Goal: Information Seeking & Learning: Learn about a topic

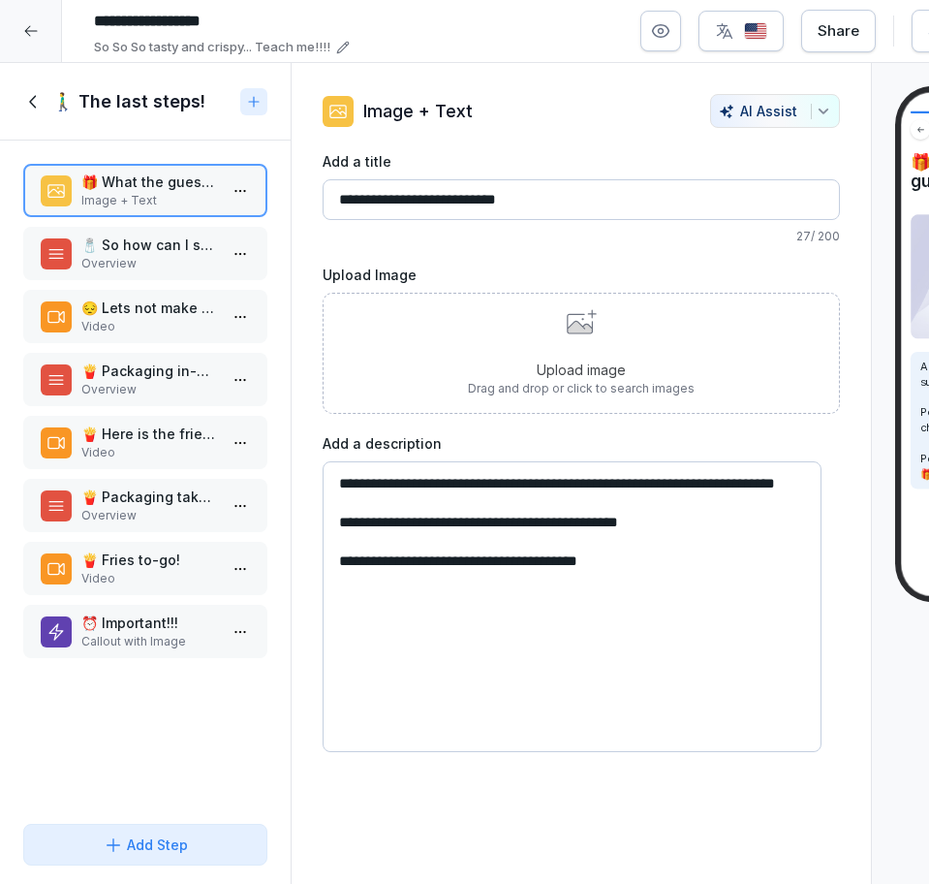
click at [158, 252] on p "🧂 So how can I salt them properly?" at bounding box center [149, 245] width 136 height 20
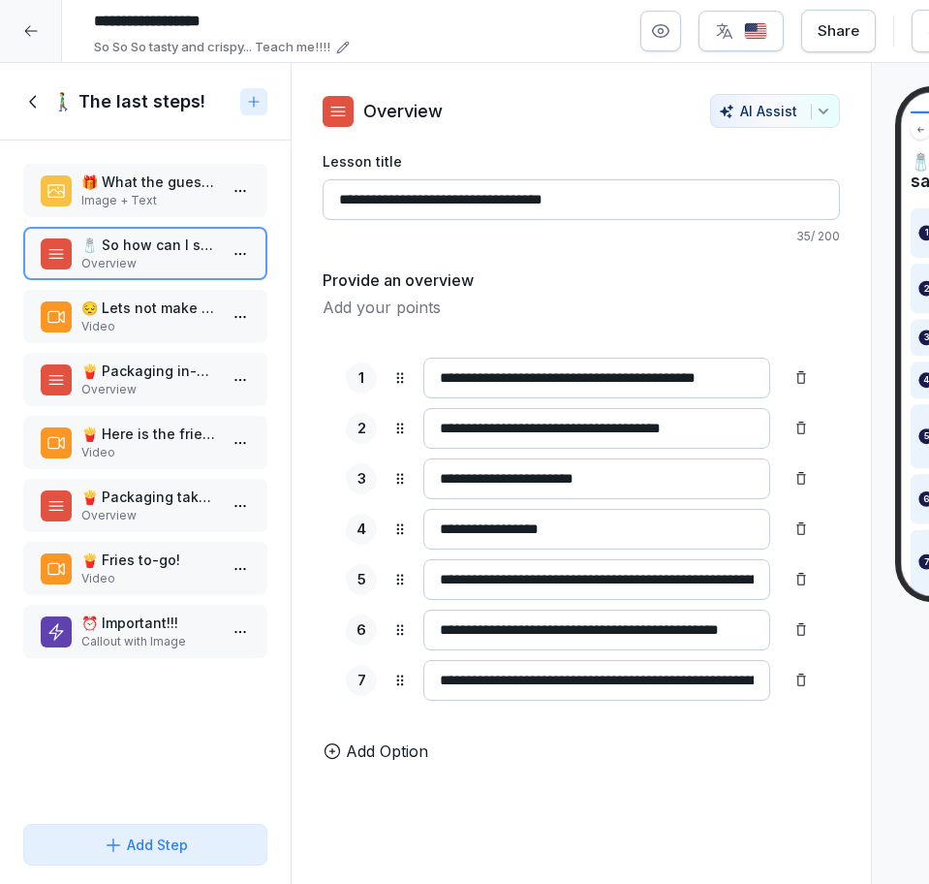
click at [147, 329] on p "Video" at bounding box center [149, 326] width 136 height 17
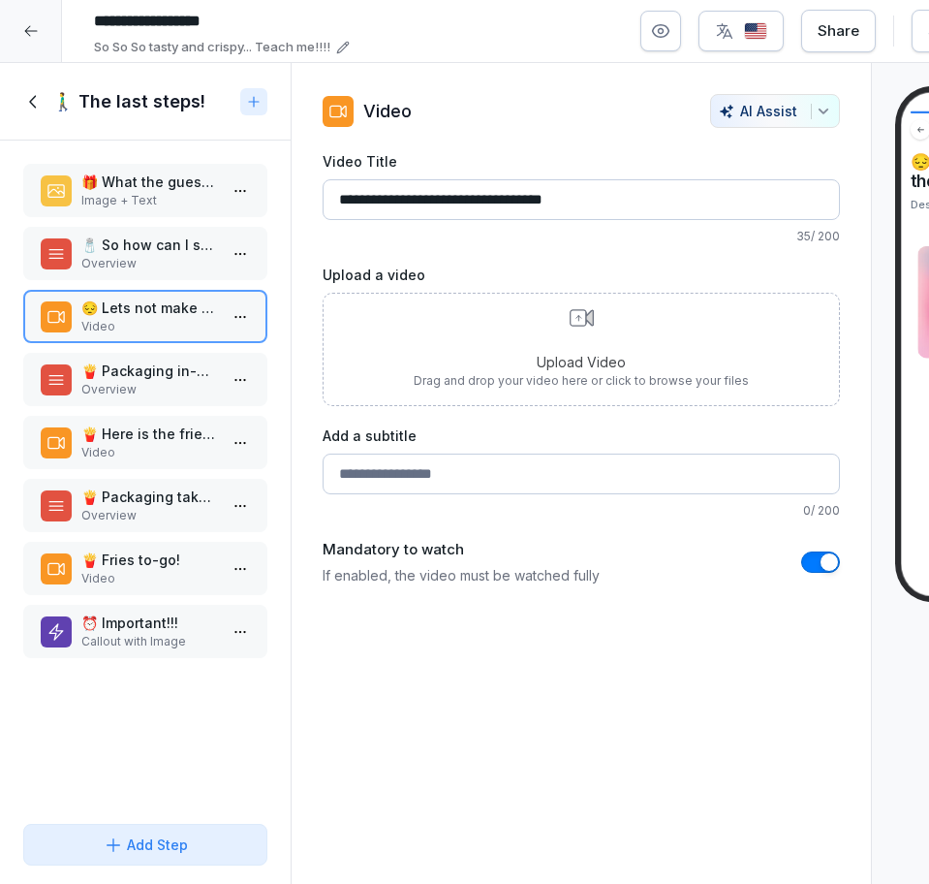
click at [174, 358] on div "🍟 Packaging in-house fries? Overview" at bounding box center [145, 379] width 244 height 53
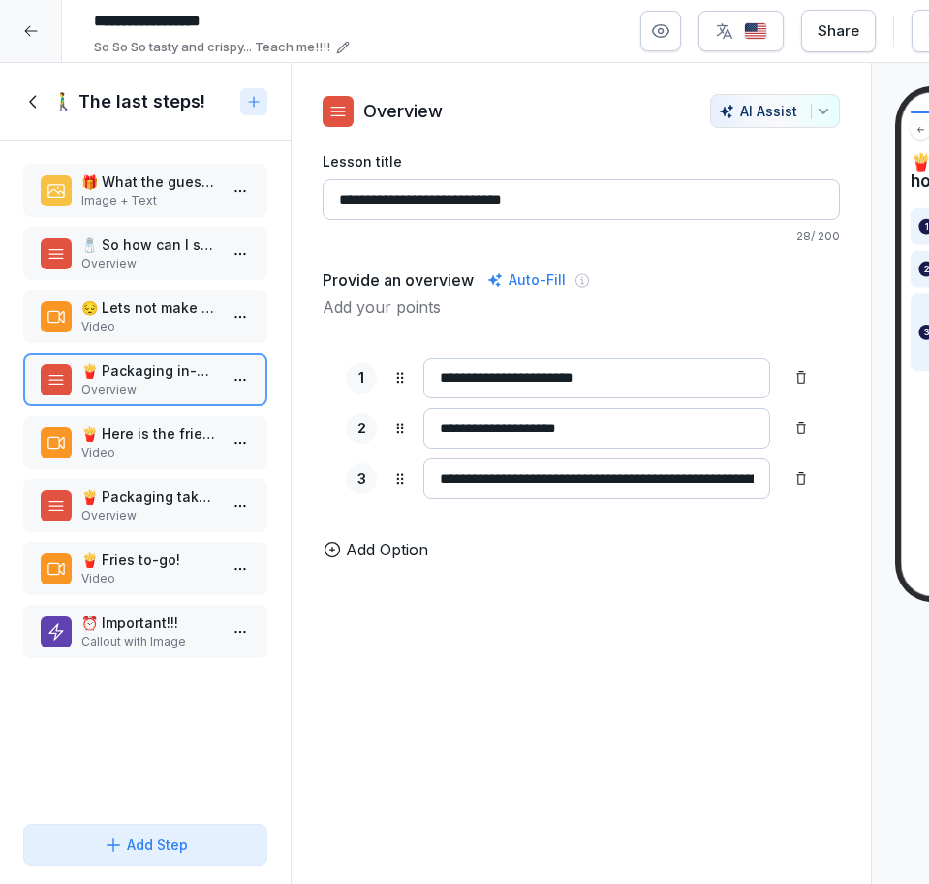
click at [150, 456] on p "Video" at bounding box center [149, 452] width 136 height 17
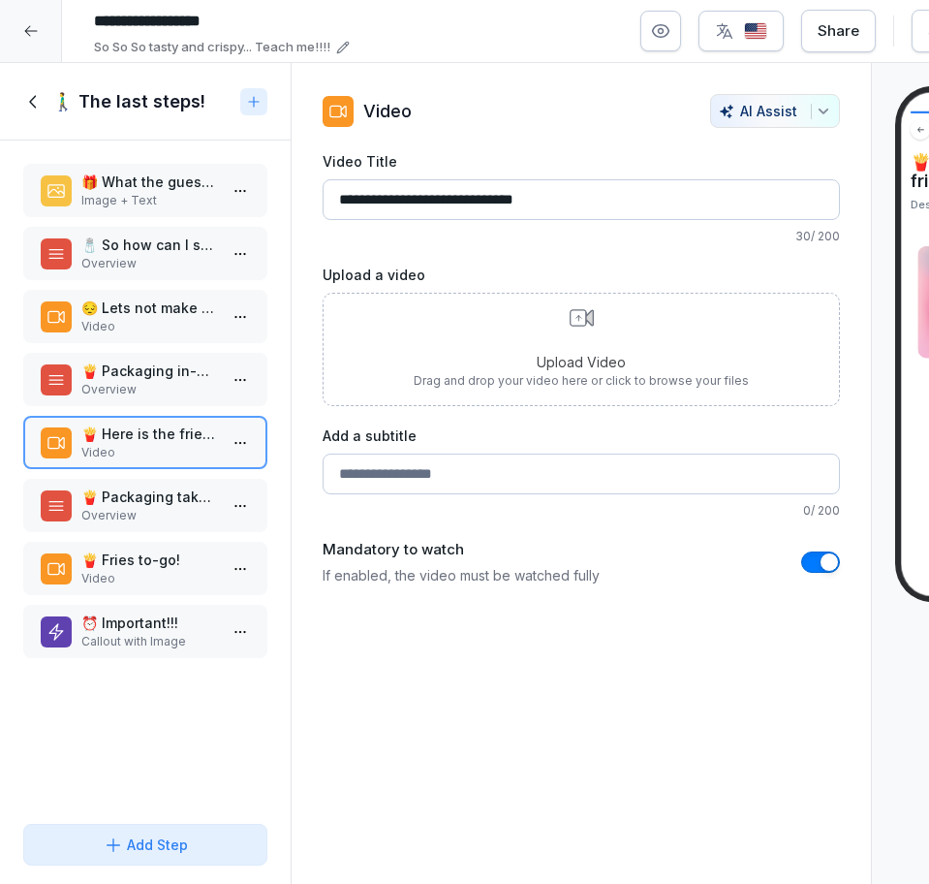
click at [158, 628] on p "⏰ Important!!!" at bounding box center [149, 622] width 136 height 20
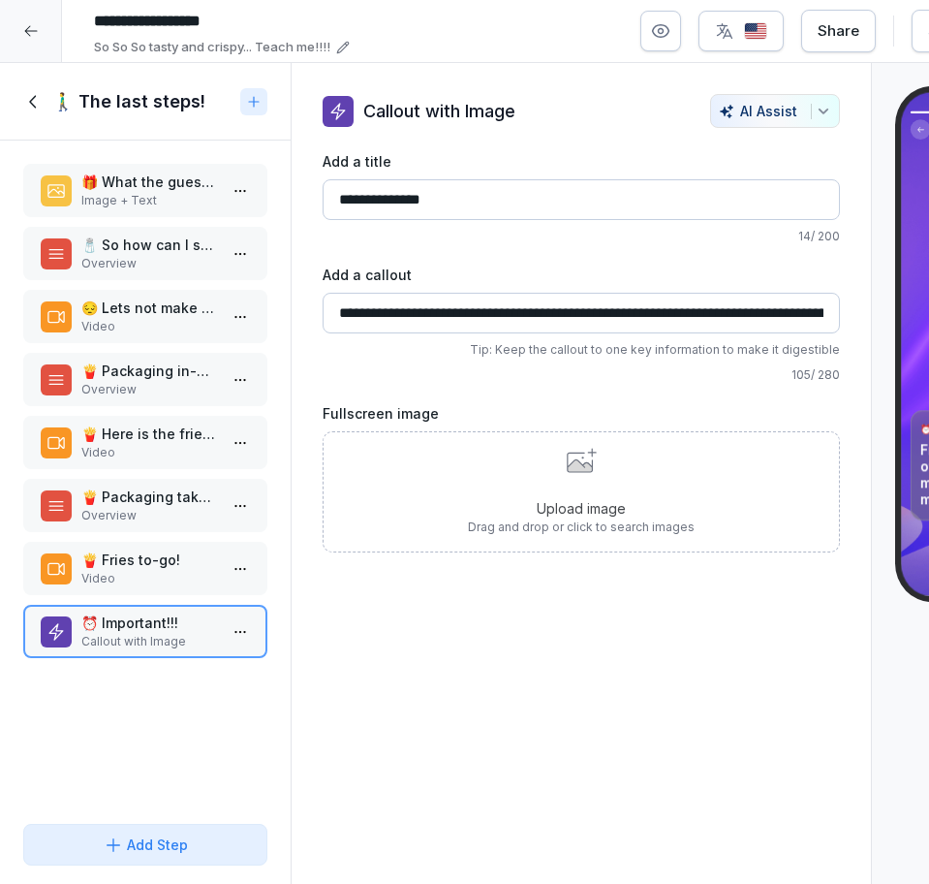
click at [33, 96] on icon at bounding box center [33, 101] width 21 height 21
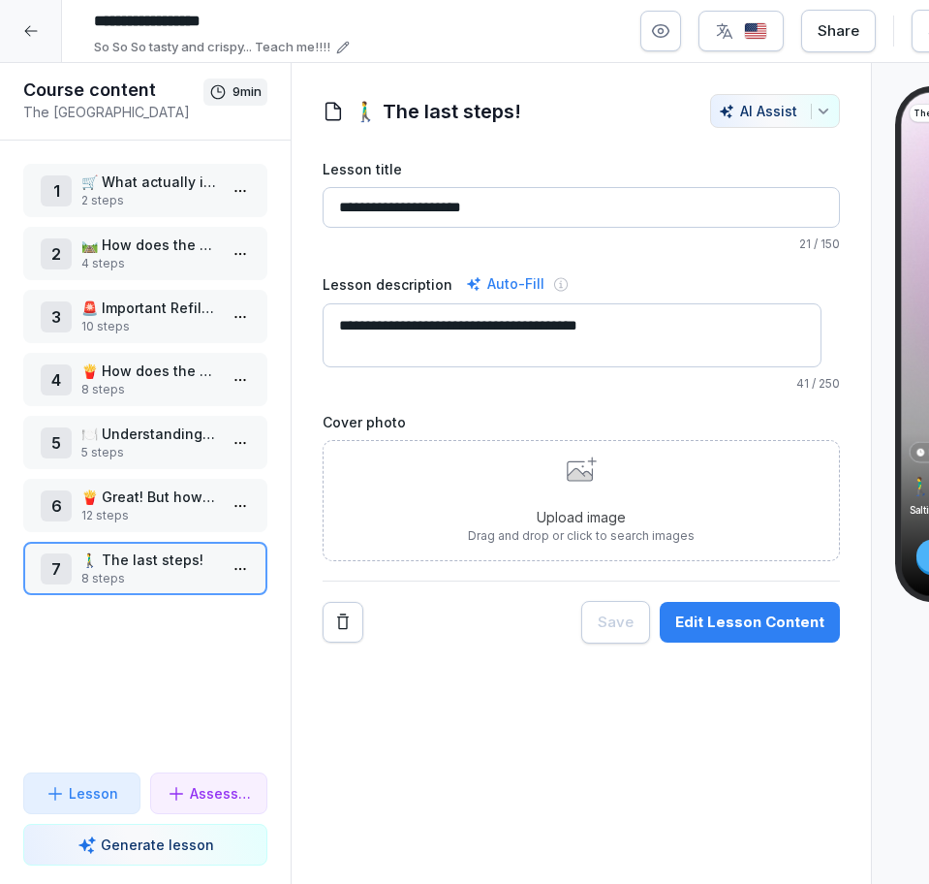
click at [36, 52] on div at bounding box center [31, 31] width 62 height 62
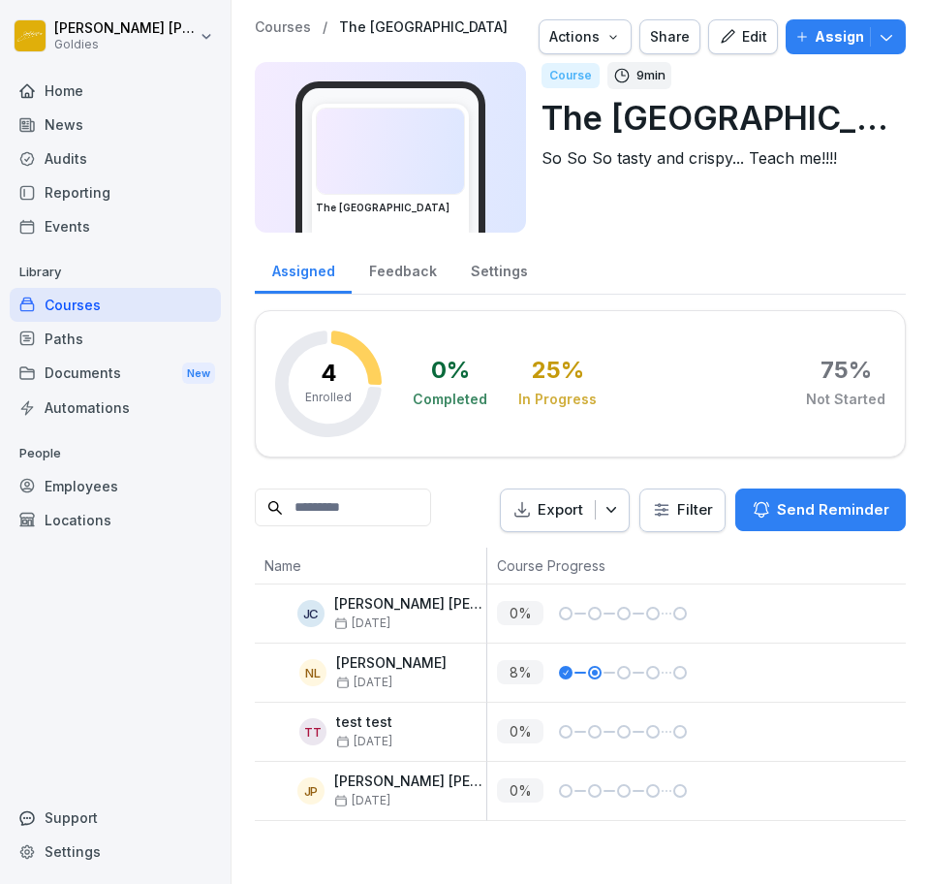
click at [124, 330] on div "Paths" at bounding box center [115, 339] width 211 height 34
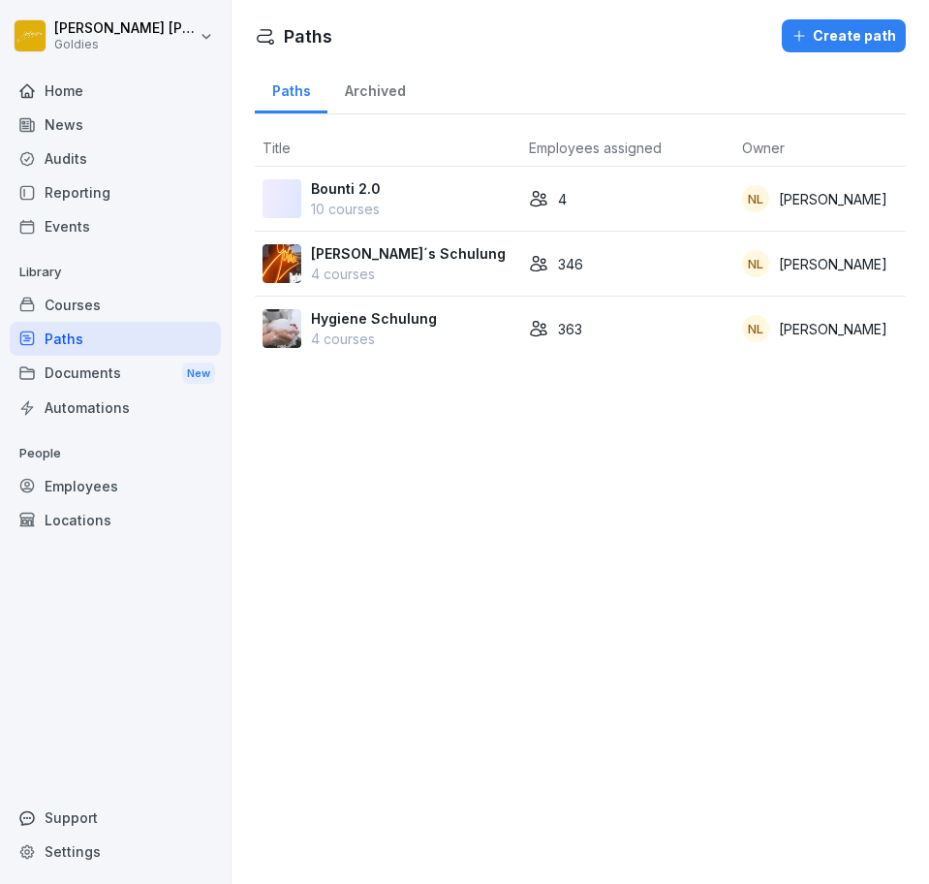
click at [578, 203] on div "4" at bounding box center [628, 199] width 198 height 20
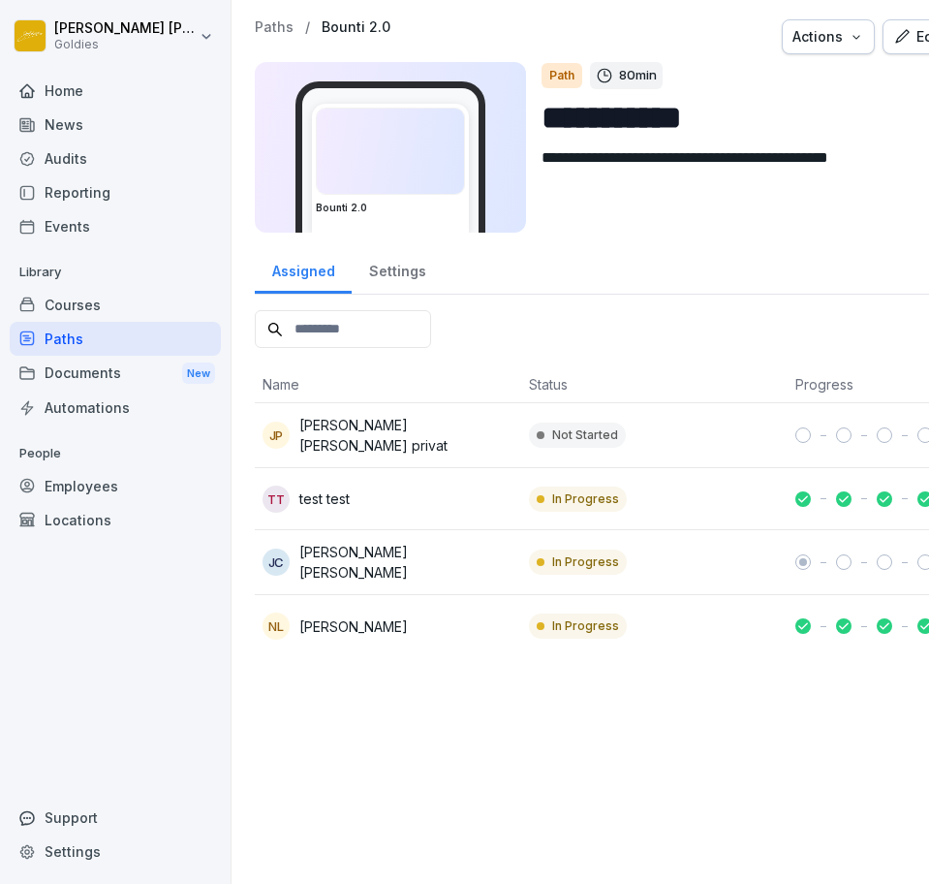
click at [898, 47] on button "Edit" at bounding box center [918, 36] width 70 height 35
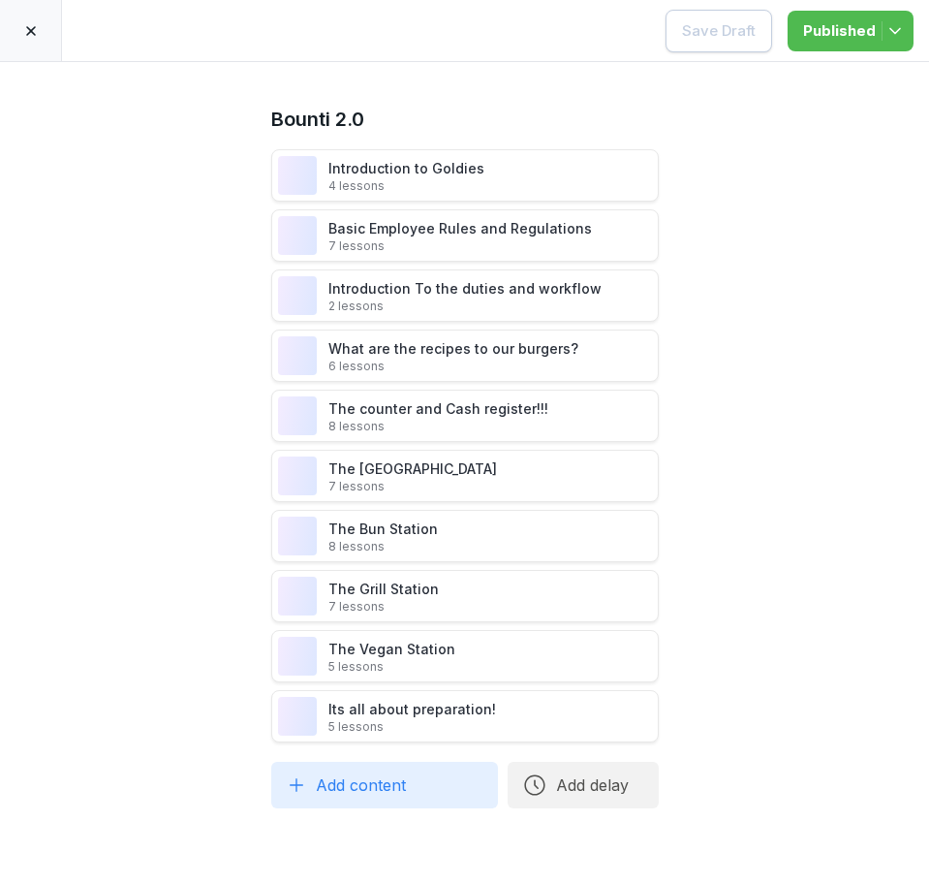
click at [56, 39] on div at bounding box center [31, 30] width 62 height 61
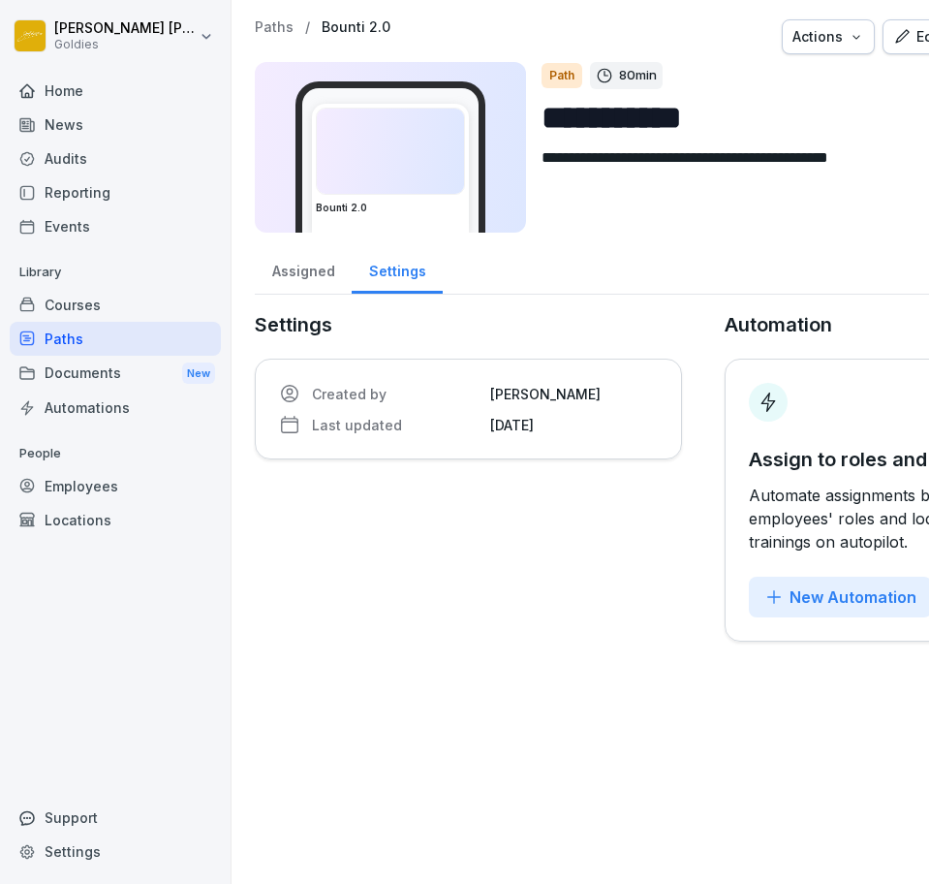
click at [169, 290] on div "Courses" at bounding box center [115, 305] width 211 height 34
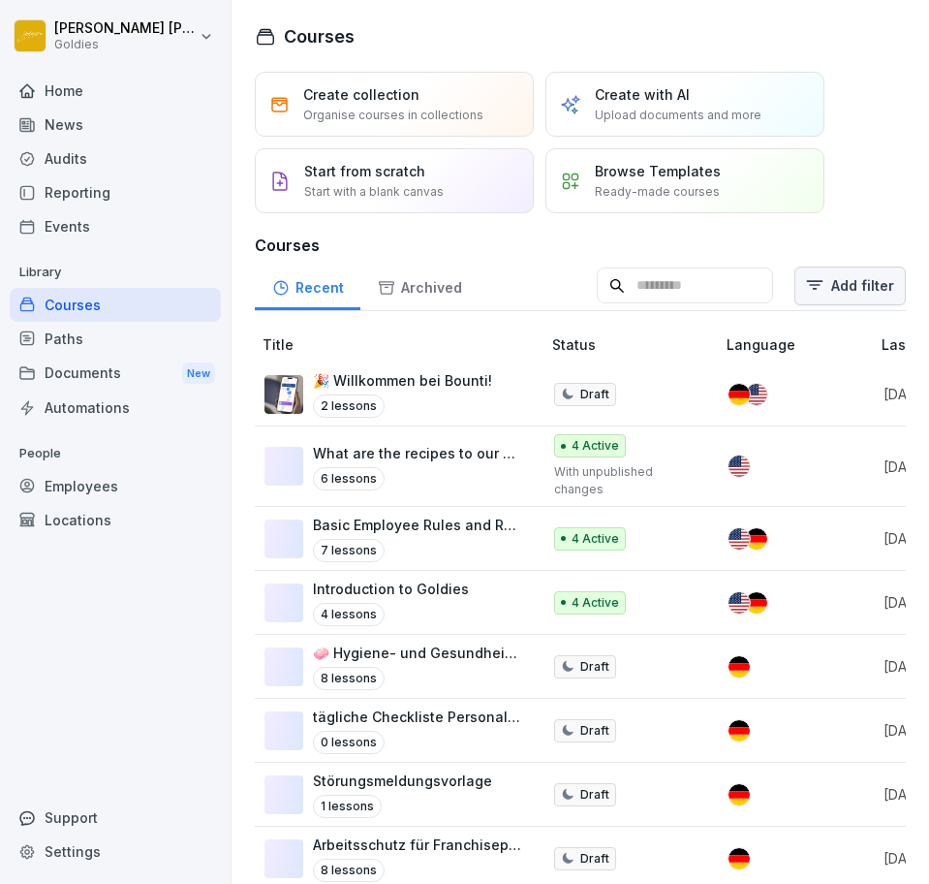
click at [843, 290] on html "[PERSON_NAME] Goldies Home News Audits Reporting Events Library Courses Paths D…" at bounding box center [464, 442] width 929 height 884
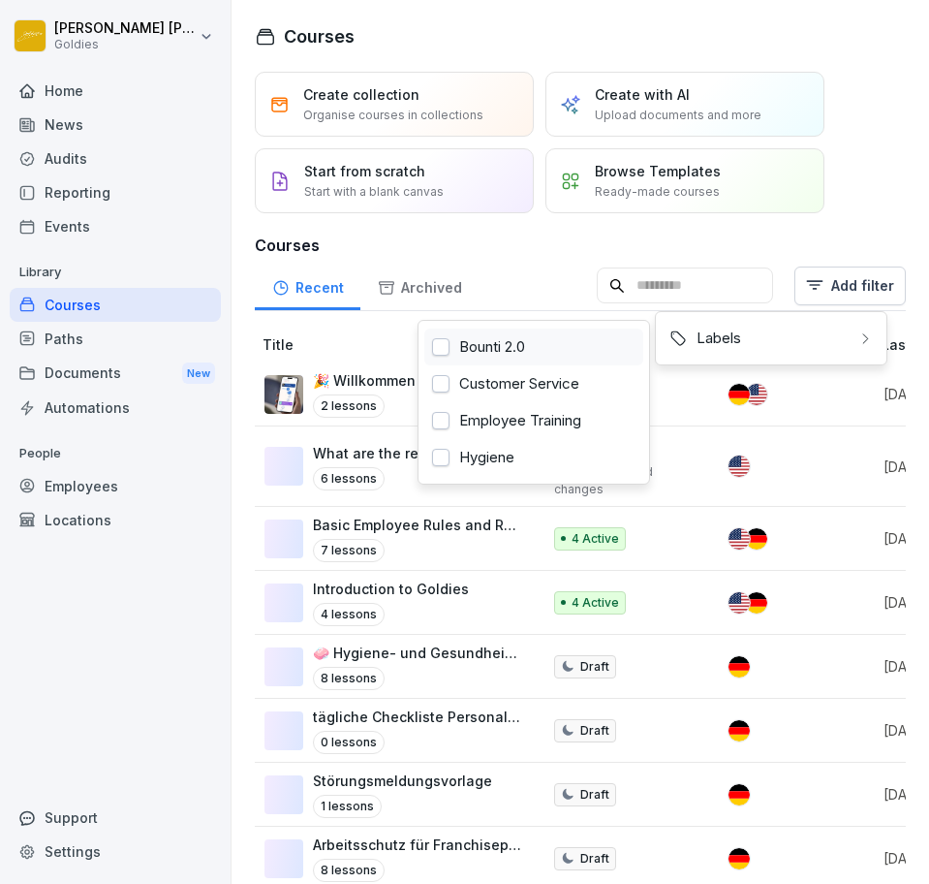
click at [588, 336] on div "Bounti 2.0" at bounding box center [533, 347] width 219 height 37
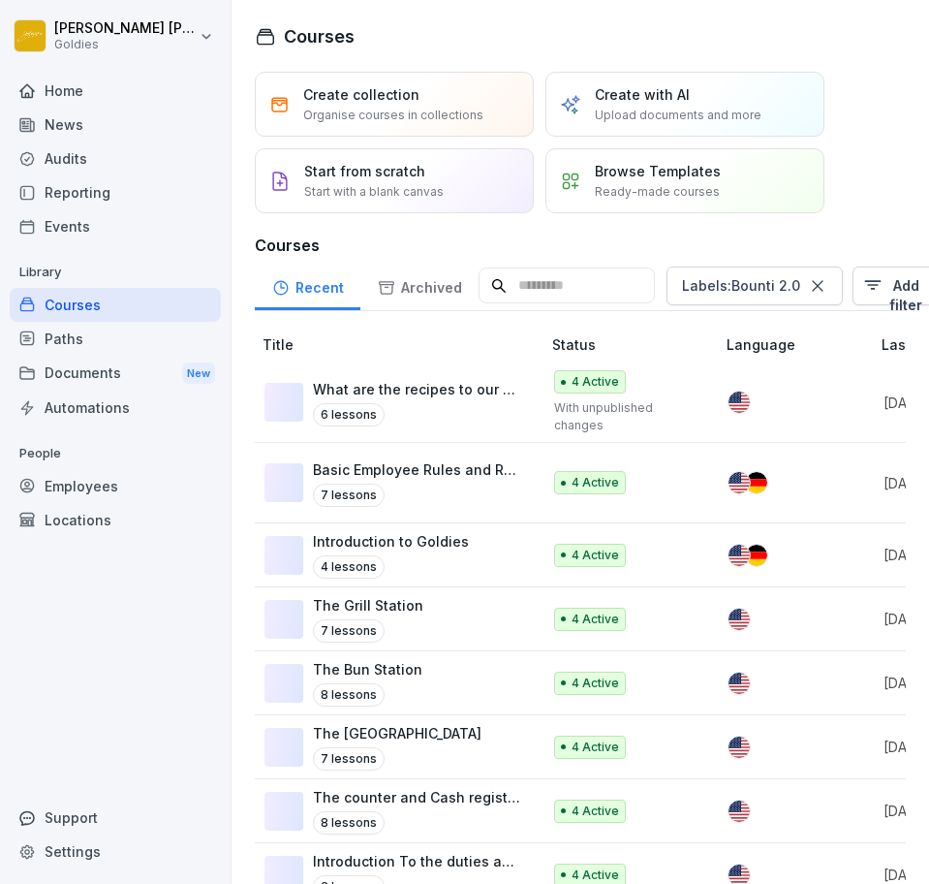
click at [403, 699] on html "[PERSON_NAME] Goldies Home News Audits Reporting Events Library Courses Paths D…" at bounding box center [464, 442] width 929 height 884
click at [403, 699] on div "8 lessons" at bounding box center [368, 694] width 110 height 23
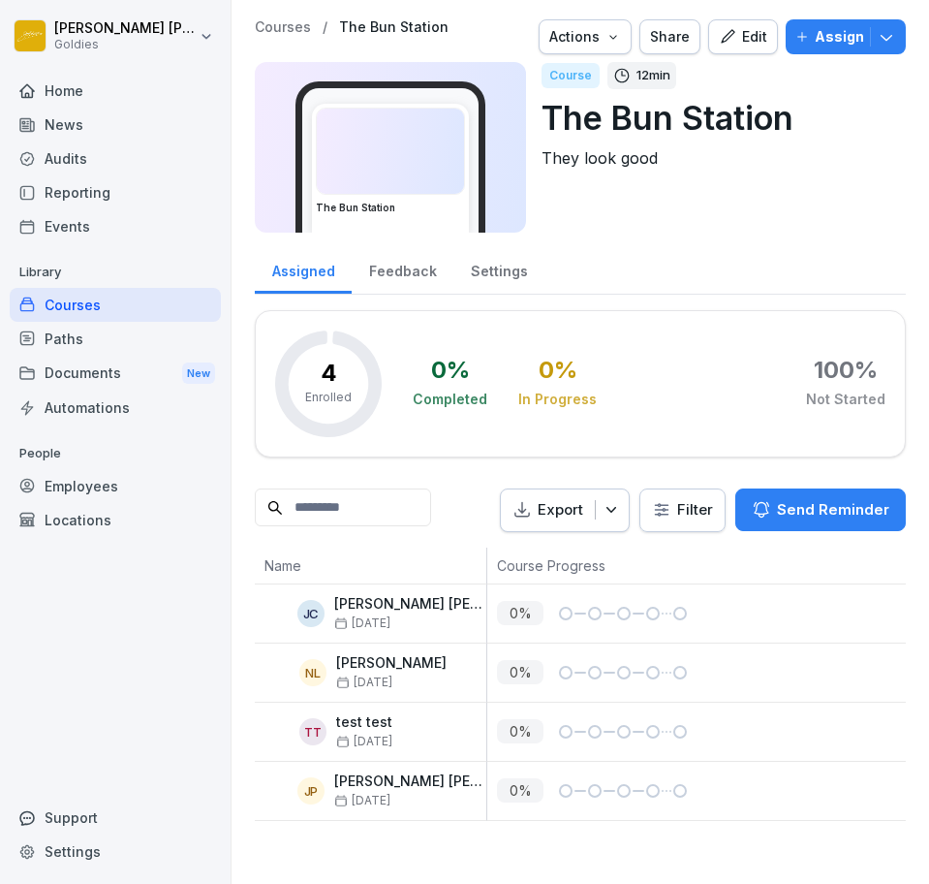
click at [727, 20] on button "Edit" at bounding box center [743, 36] width 70 height 35
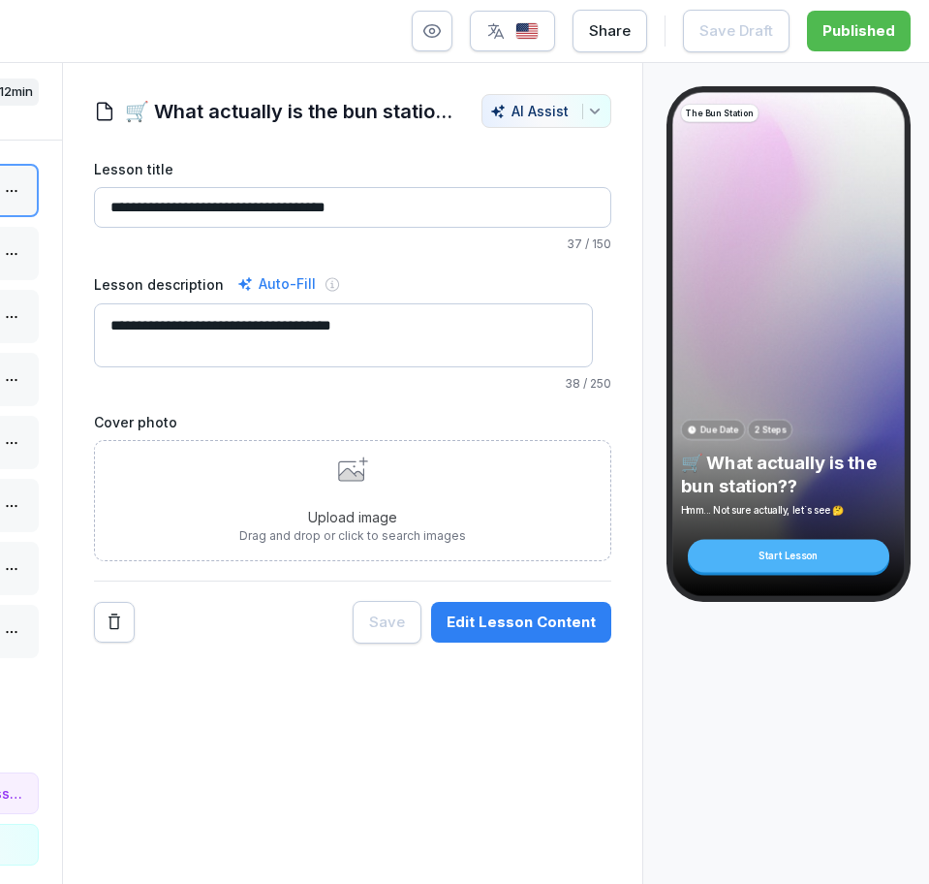
scroll to position [0, 234]
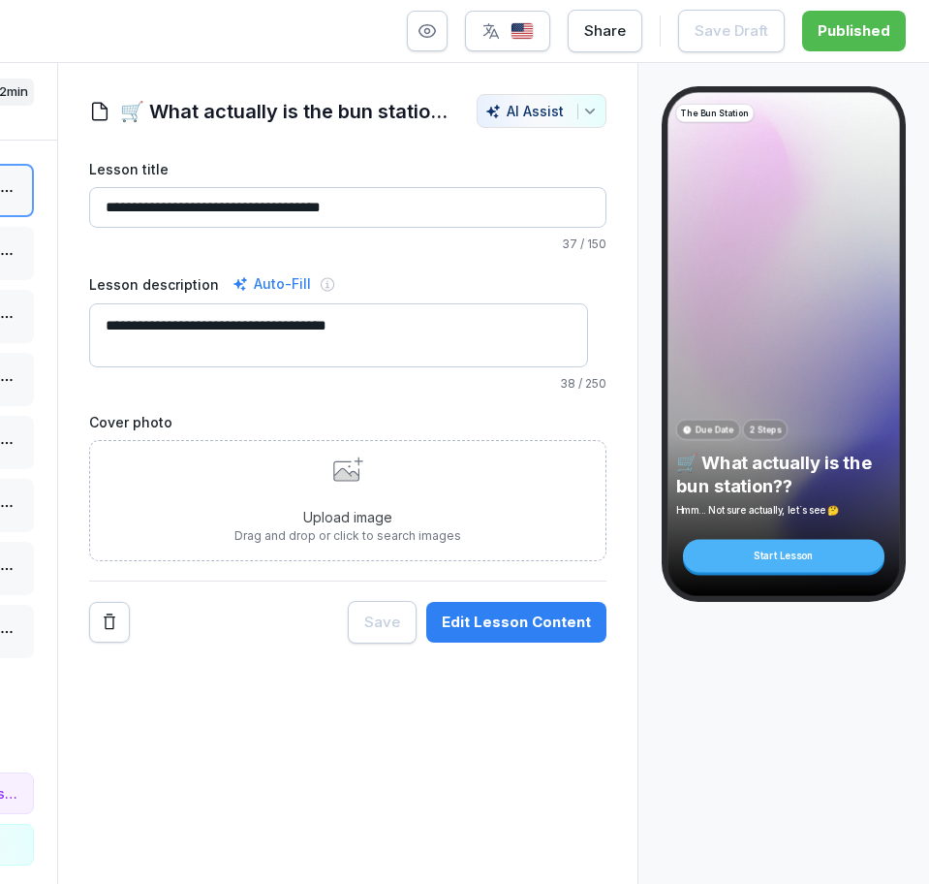
click at [559, 632] on div "Edit Lesson Content" at bounding box center [516, 621] width 149 height 21
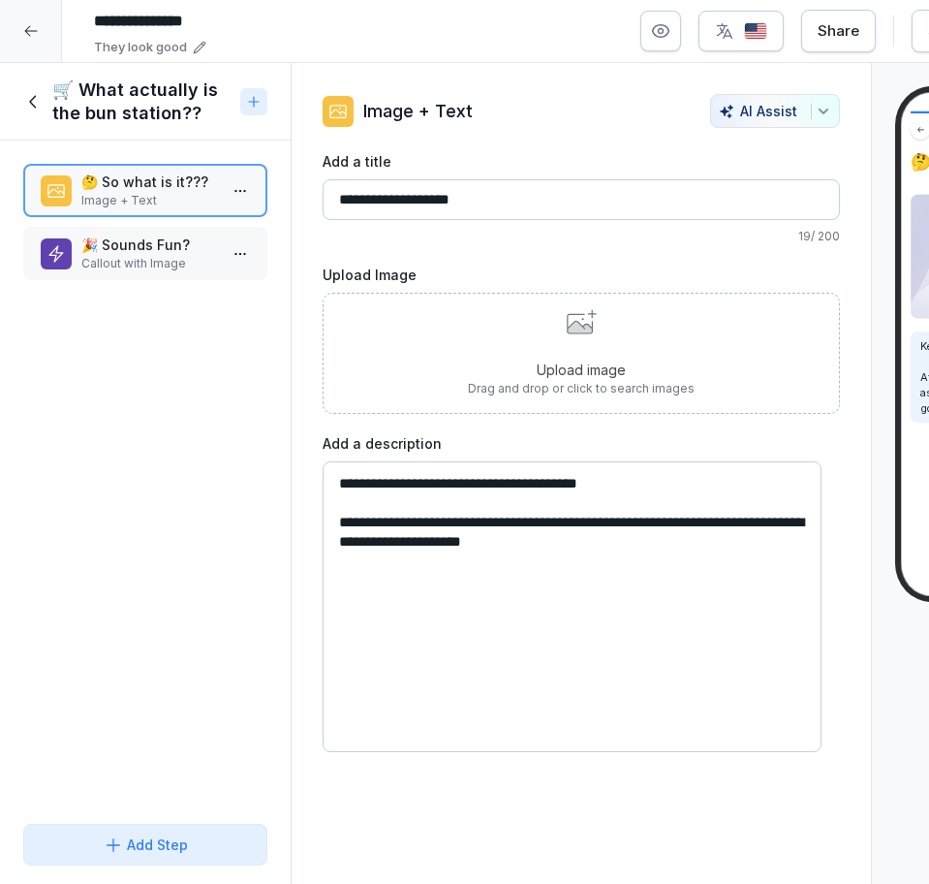
click at [97, 230] on div "🎉 Sounds Fun? Callout with Image" at bounding box center [145, 253] width 244 height 53
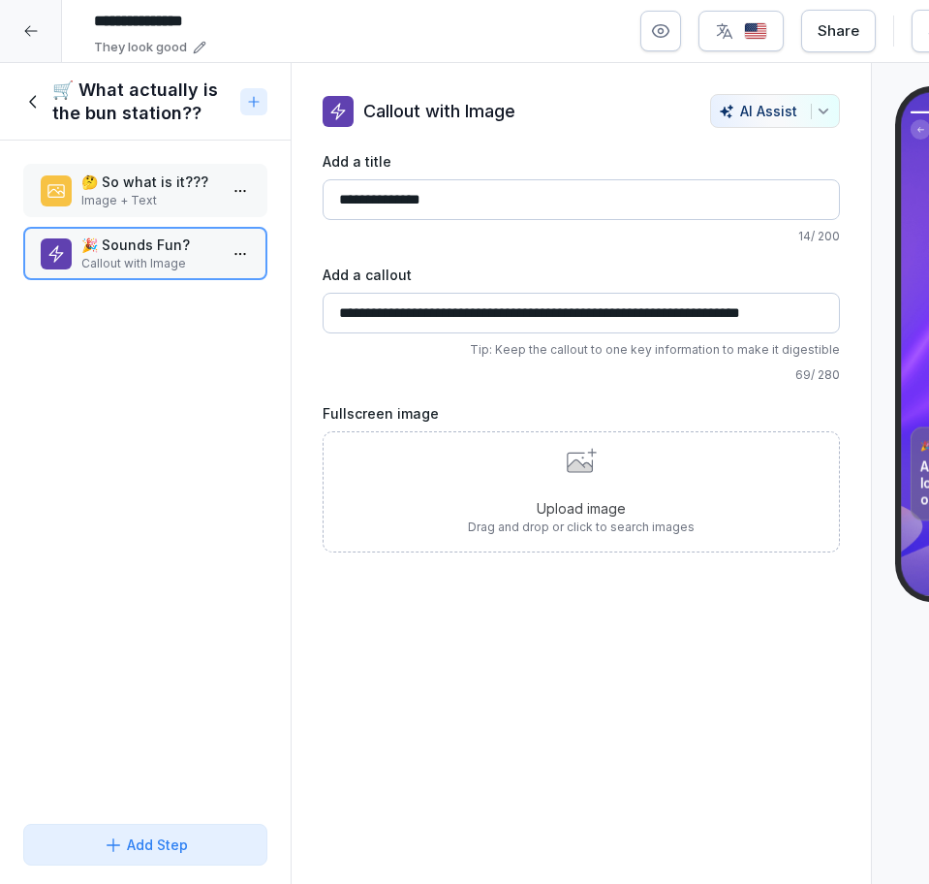
click at [45, 108] on div "🛒 What actually is the bun station??" at bounding box center [127, 101] width 209 height 47
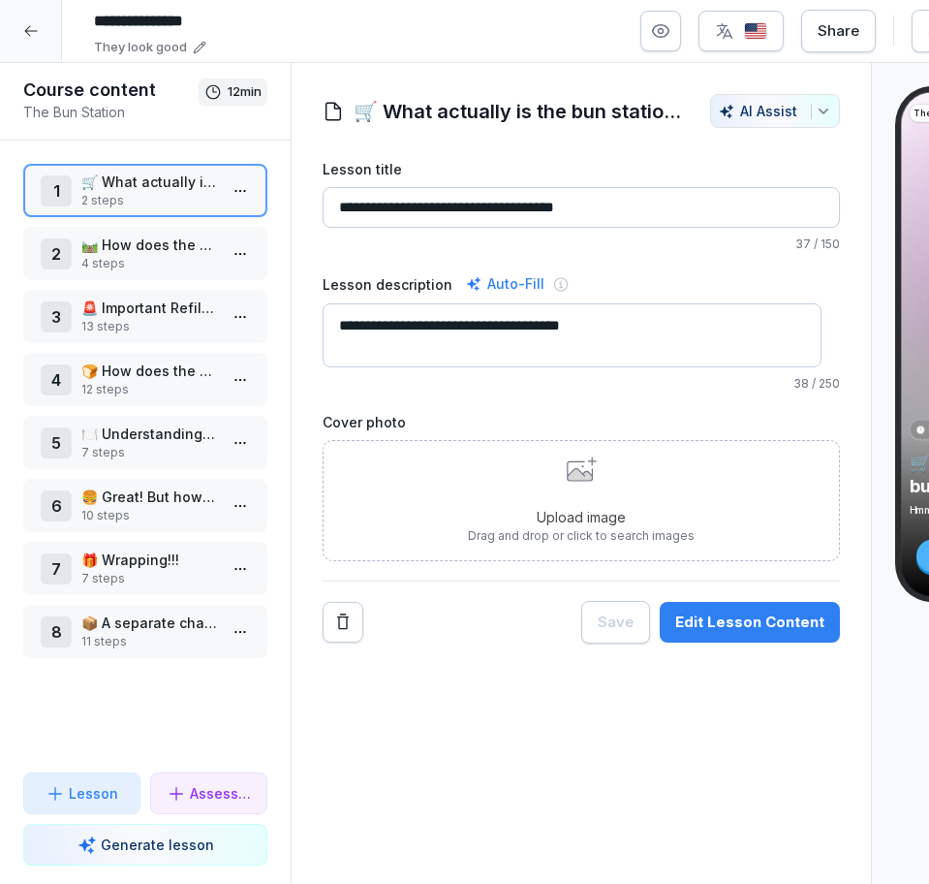
click at [113, 272] on div "2 🛤️ How does the station look? 4 steps" at bounding box center [145, 253] width 244 height 53
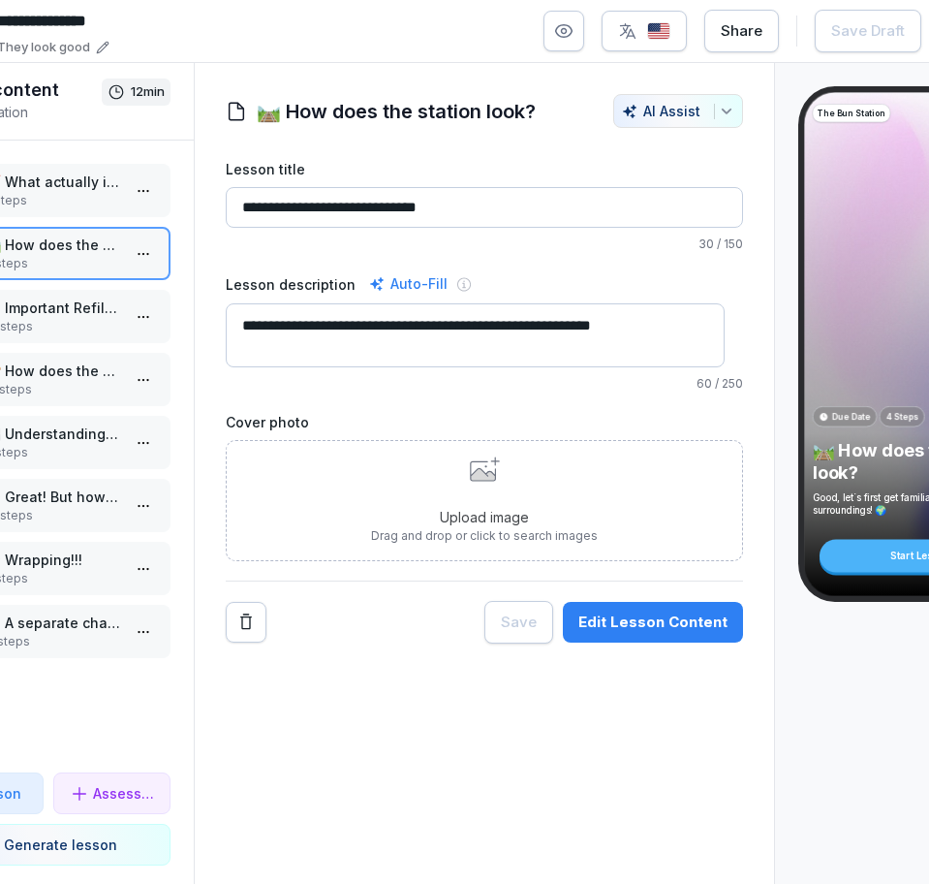
scroll to position [0, 103]
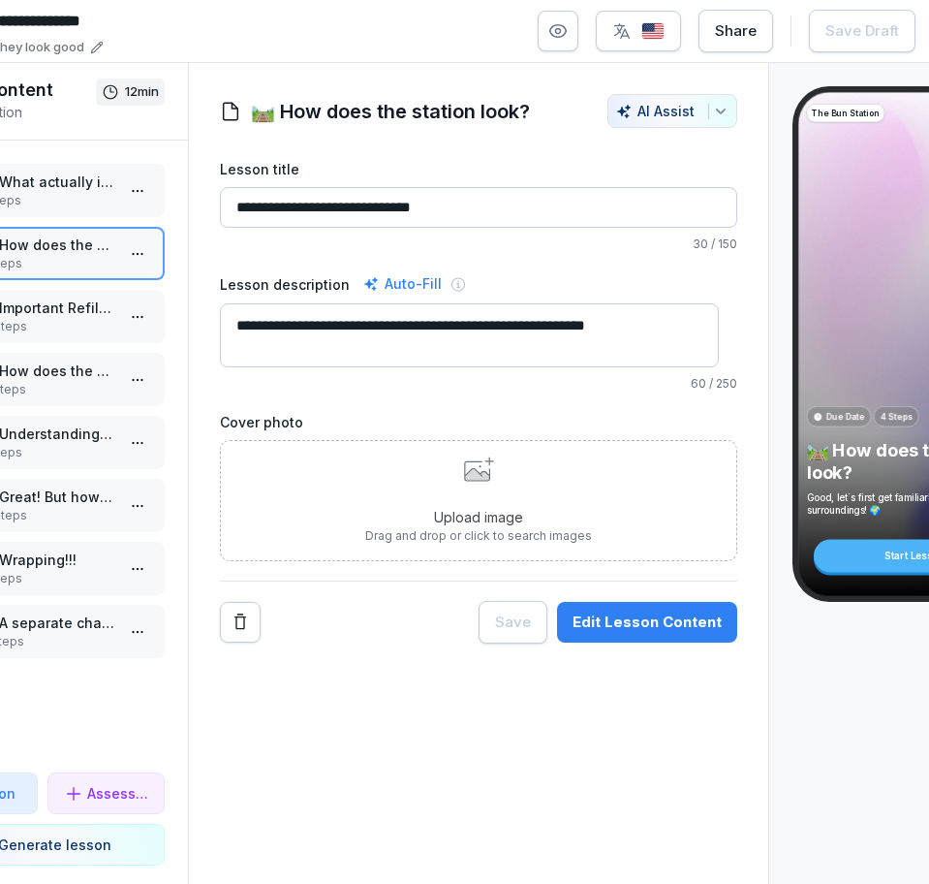
click at [613, 609] on button "Edit Lesson Content" at bounding box center [647, 622] width 180 height 41
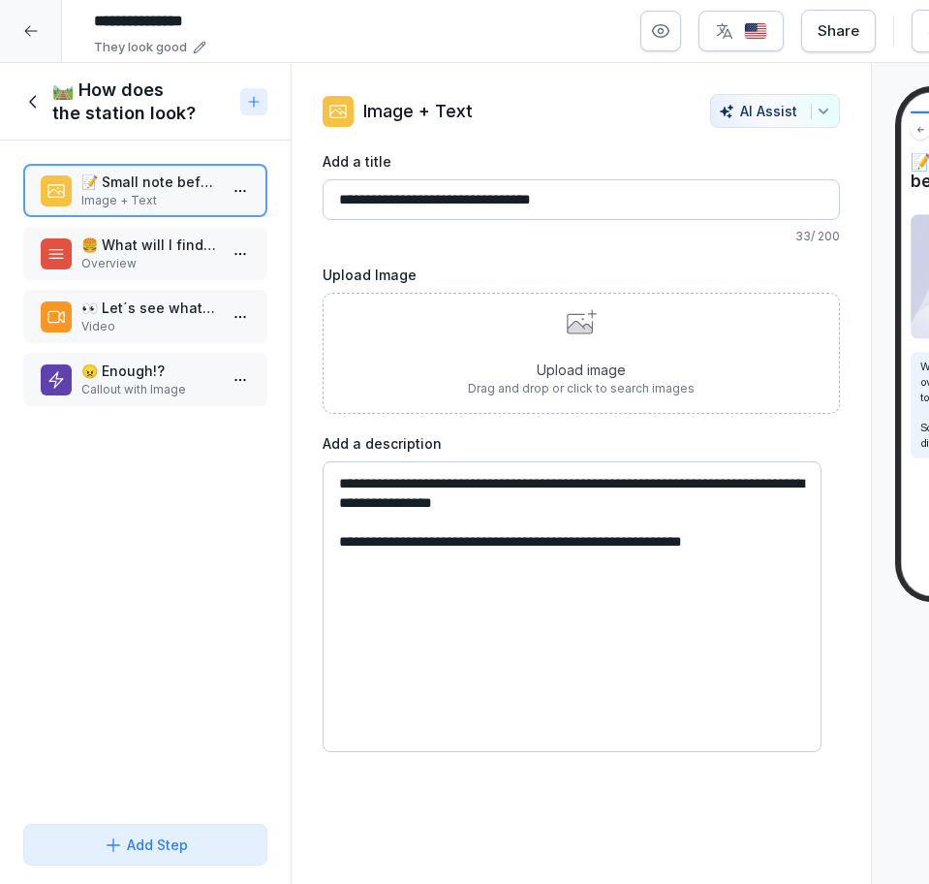
click at [122, 302] on p "👀 Let´s see what all this actually looks like!!!" at bounding box center [149, 308] width 136 height 20
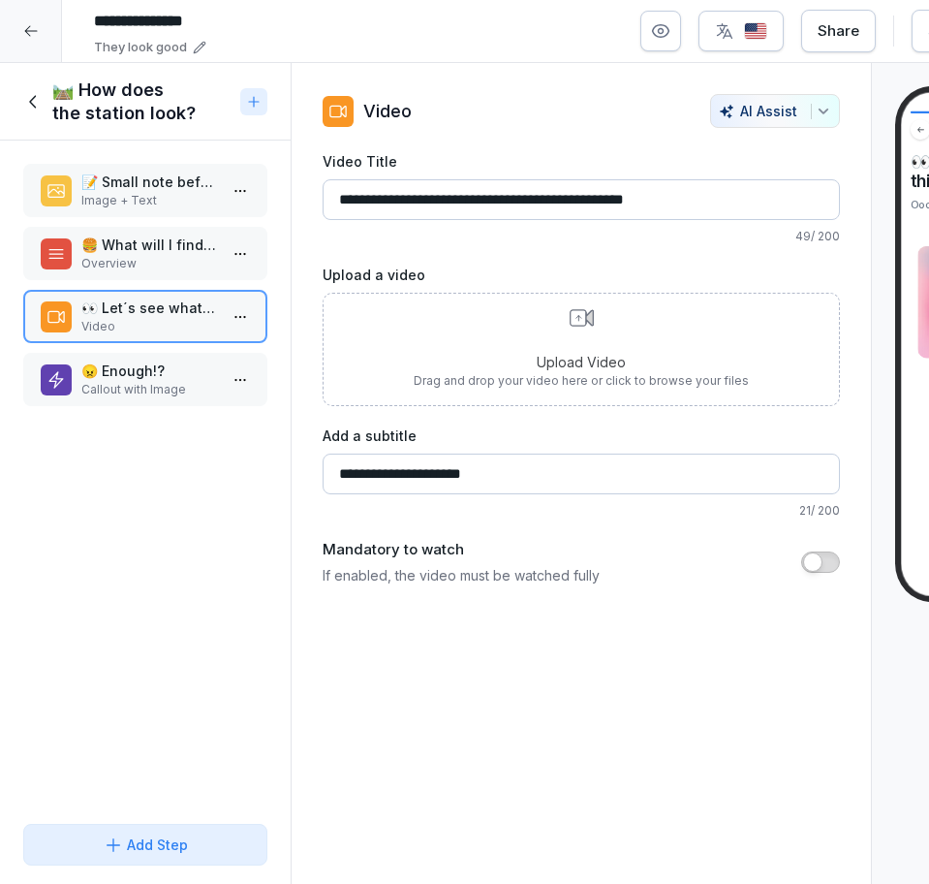
click at [158, 384] on p "Callout with Image" at bounding box center [149, 389] width 136 height 17
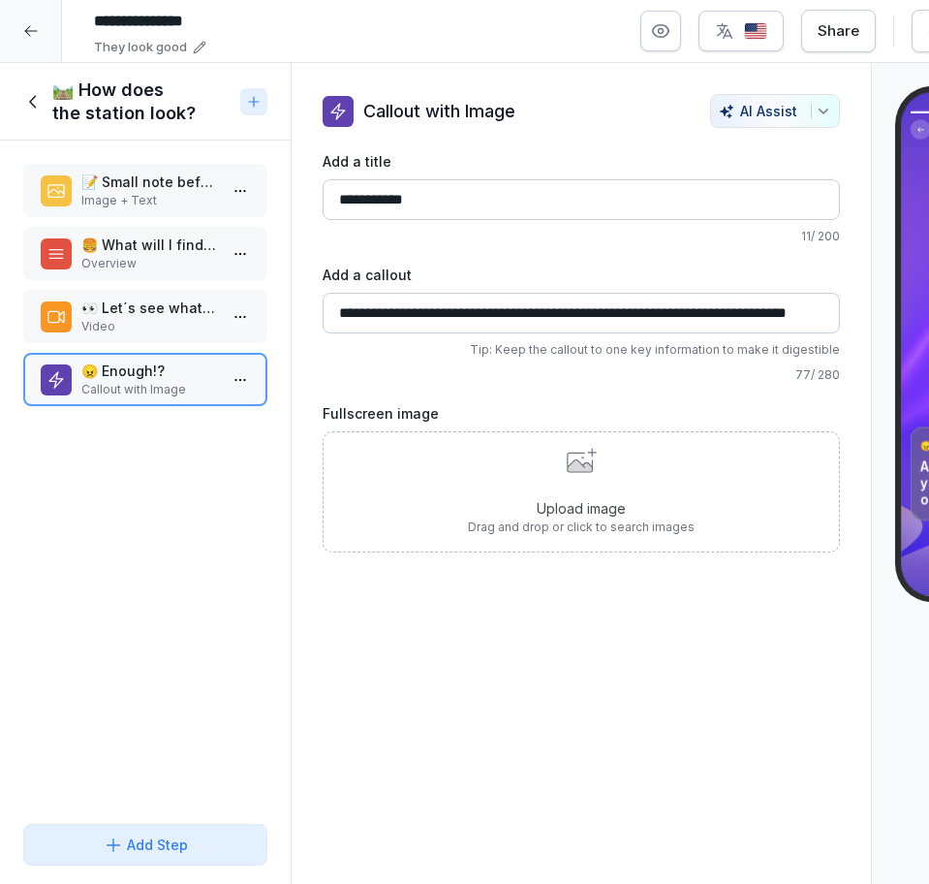
click at [36, 110] on icon at bounding box center [33, 101] width 21 height 21
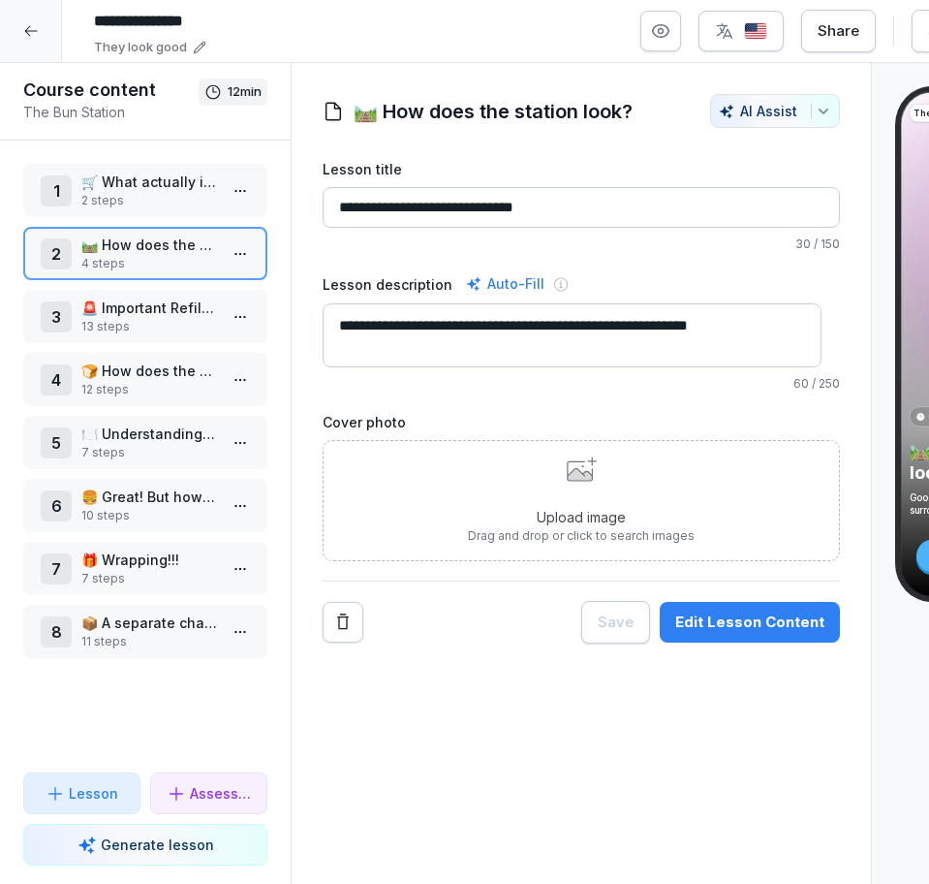
click at [128, 318] on p "13 steps" at bounding box center [149, 326] width 136 height 17
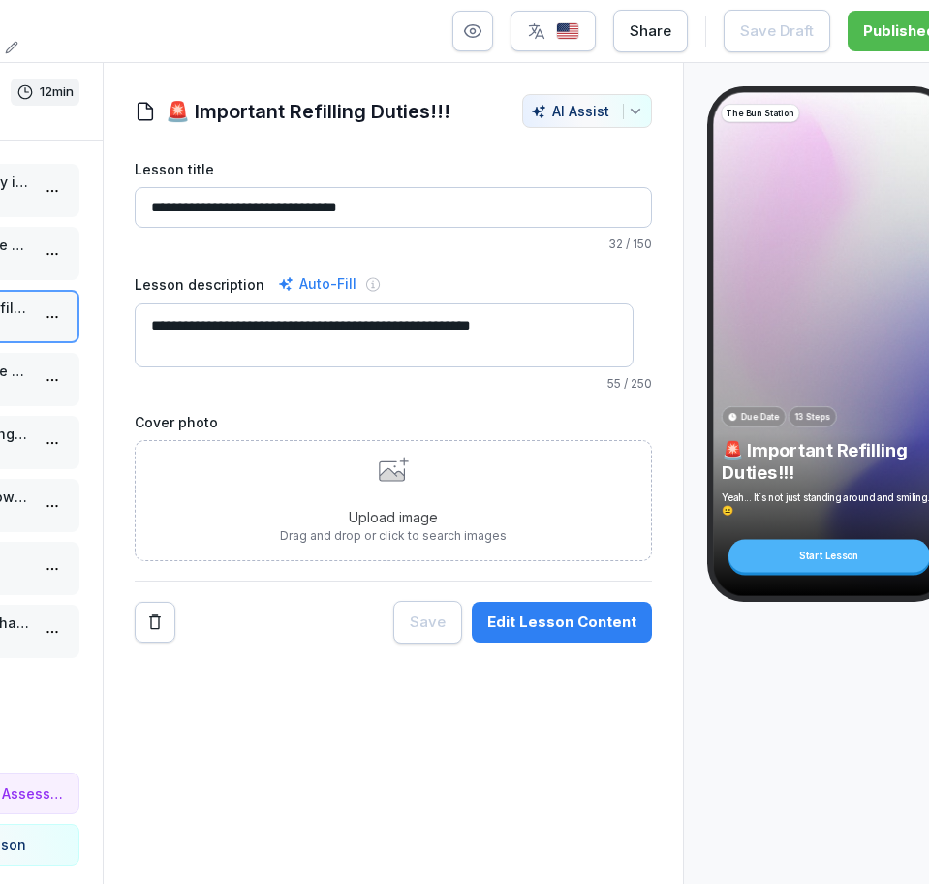
scroll to position [0, 234]
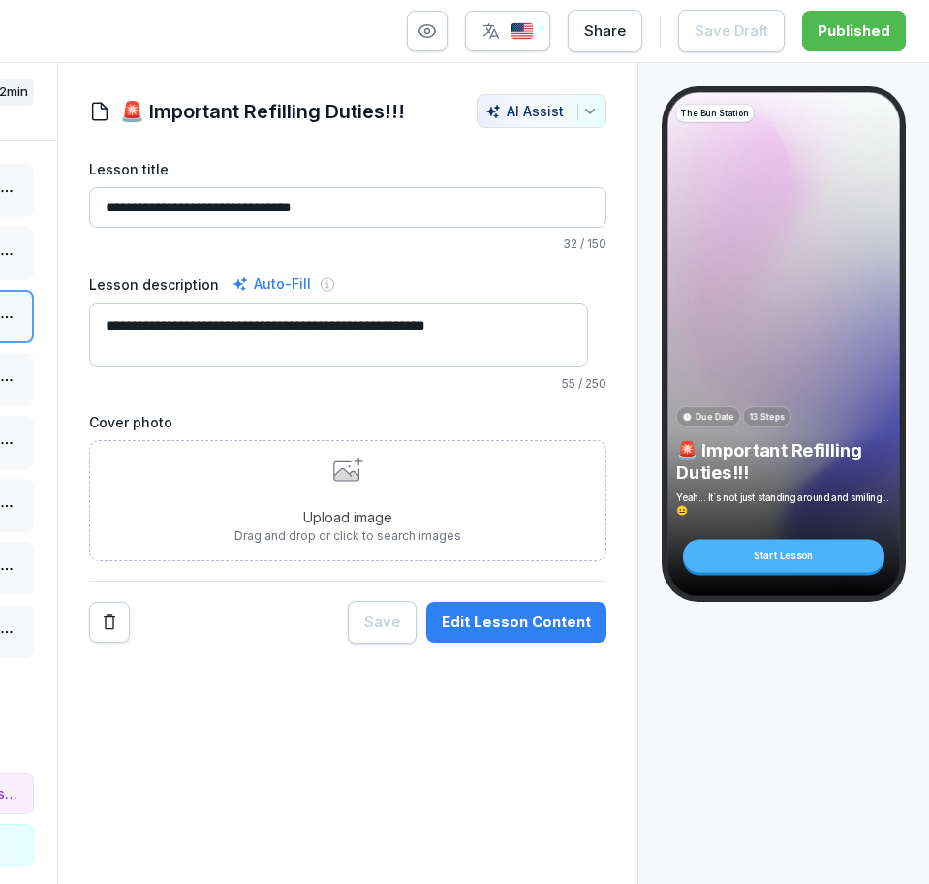
click at [521, 606] on button "Edit Lesson Content" at bounding box center [516, 622] width 180 height 41
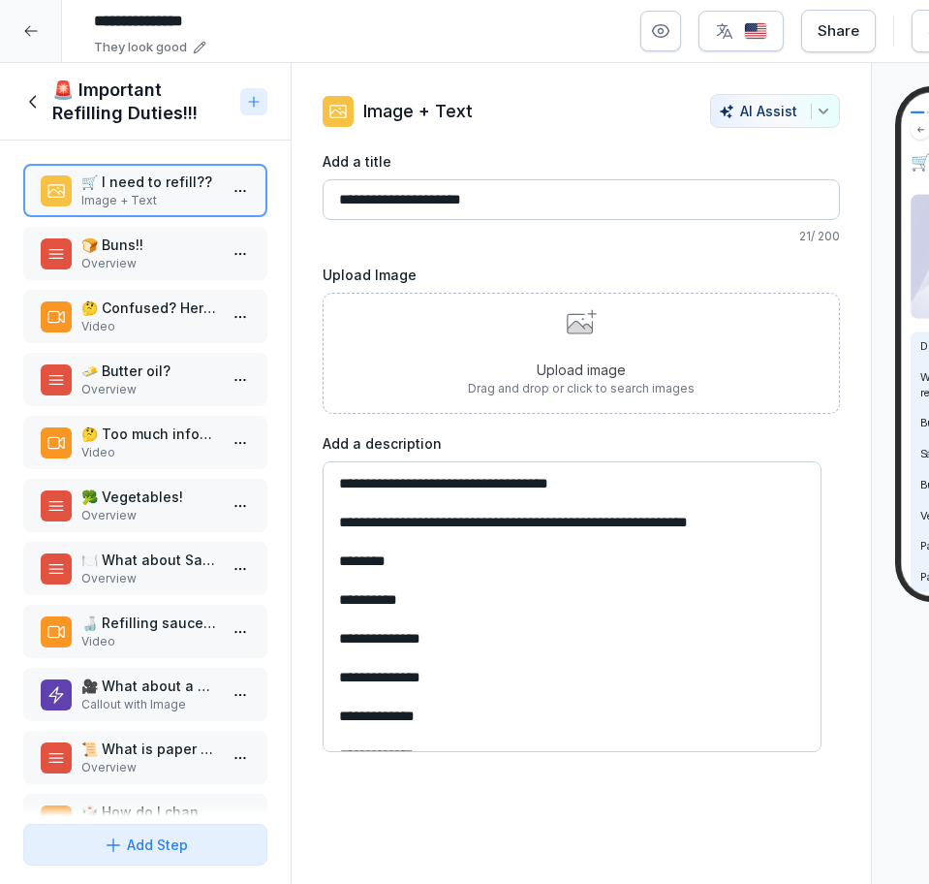
drag, startPoint x: 150, startPoint y: 265, endPoint x: 152, endPoint y: 292, distance: 27.2
click at [151, 263] on p "Overview" at bounding box center [149, 263] width 136 height 17
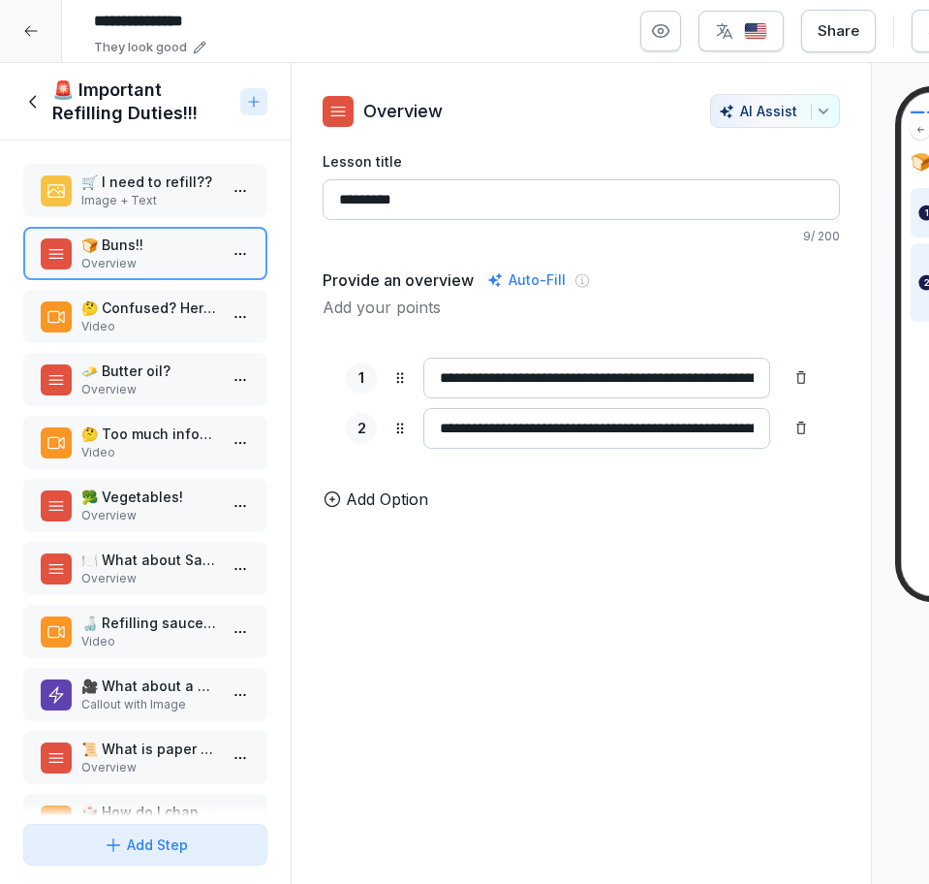
click at [153, 298] on p "🤔 Confused? Here is a video" at bounding box center [149, 308] width 136 height 20
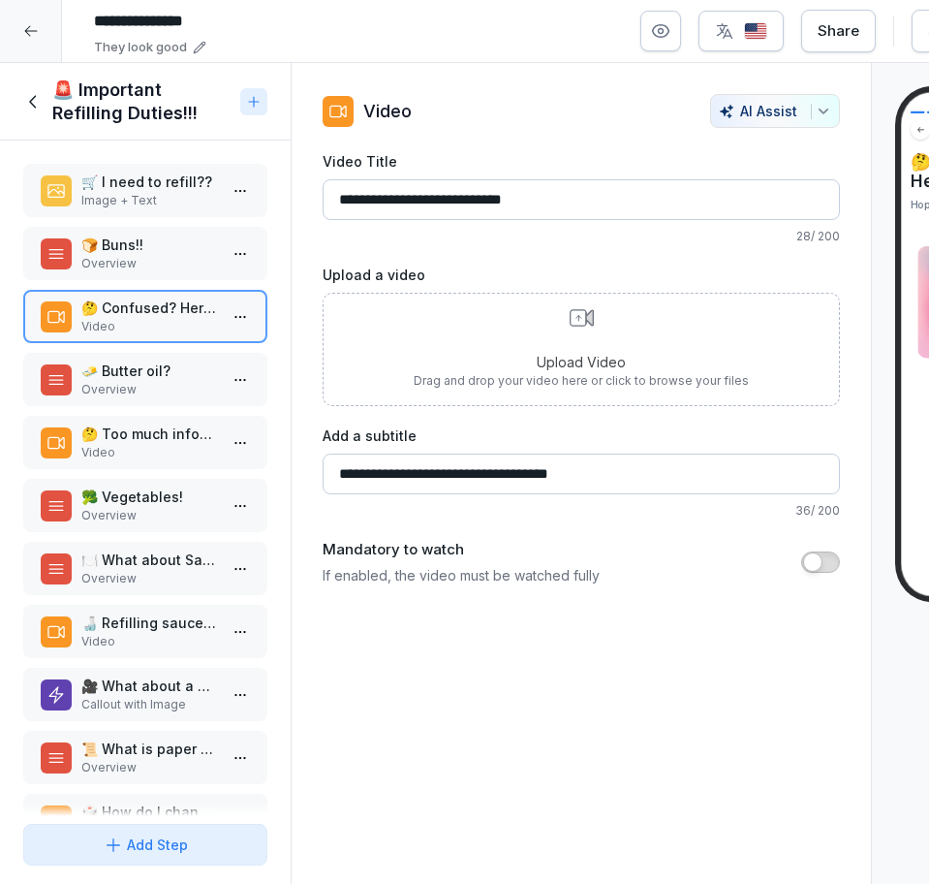
click at [154, 524] on div "🥦 Vegetables! Overview" at bounding box center [145, 505] width 244 height 53
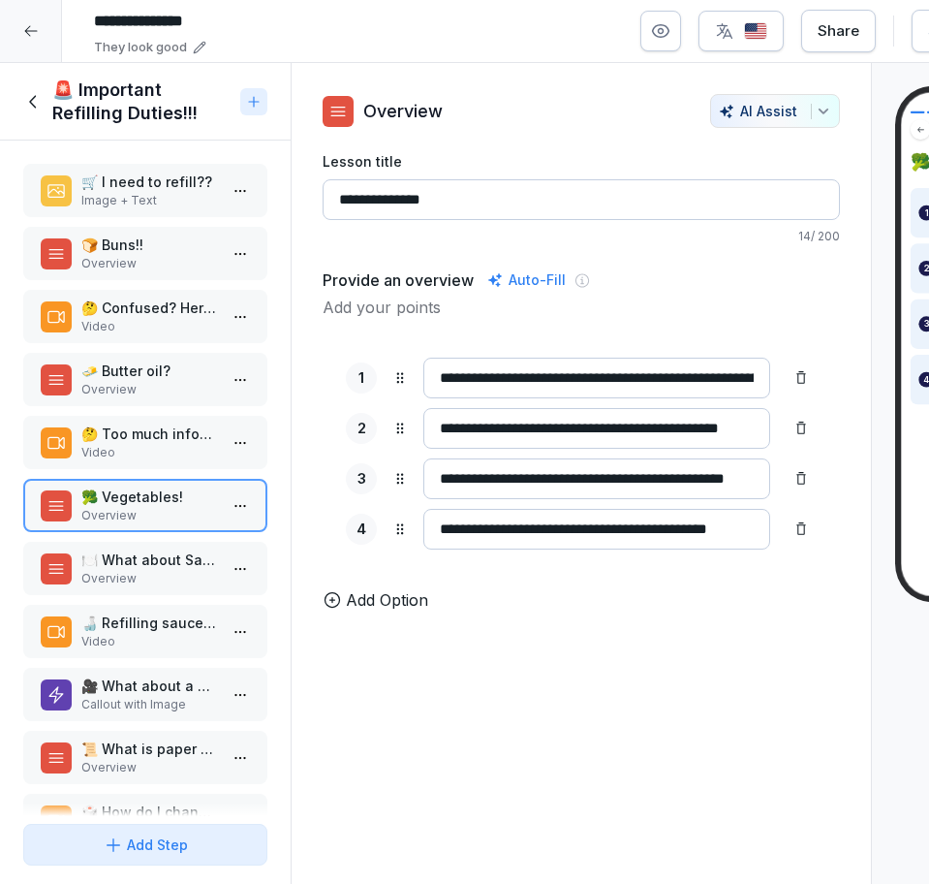
scroll to position [199, 0]
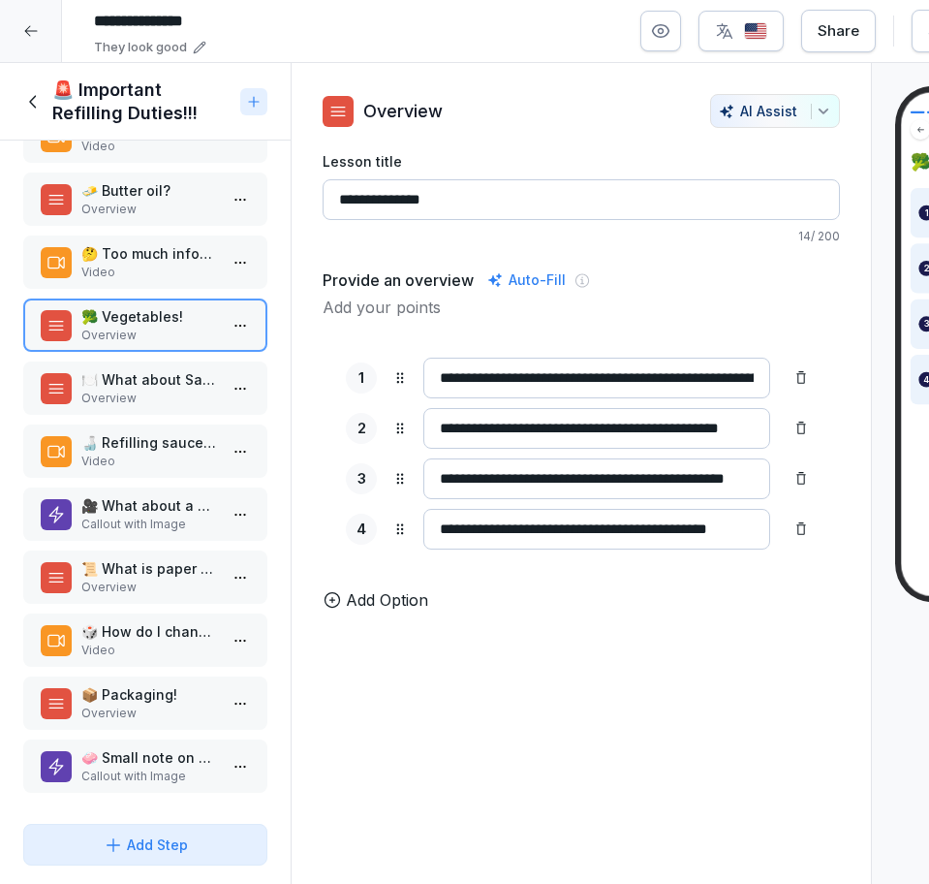
click at [134, 516] on p "Callout with Image" at bounding box center [149, 524] width 136 height 17
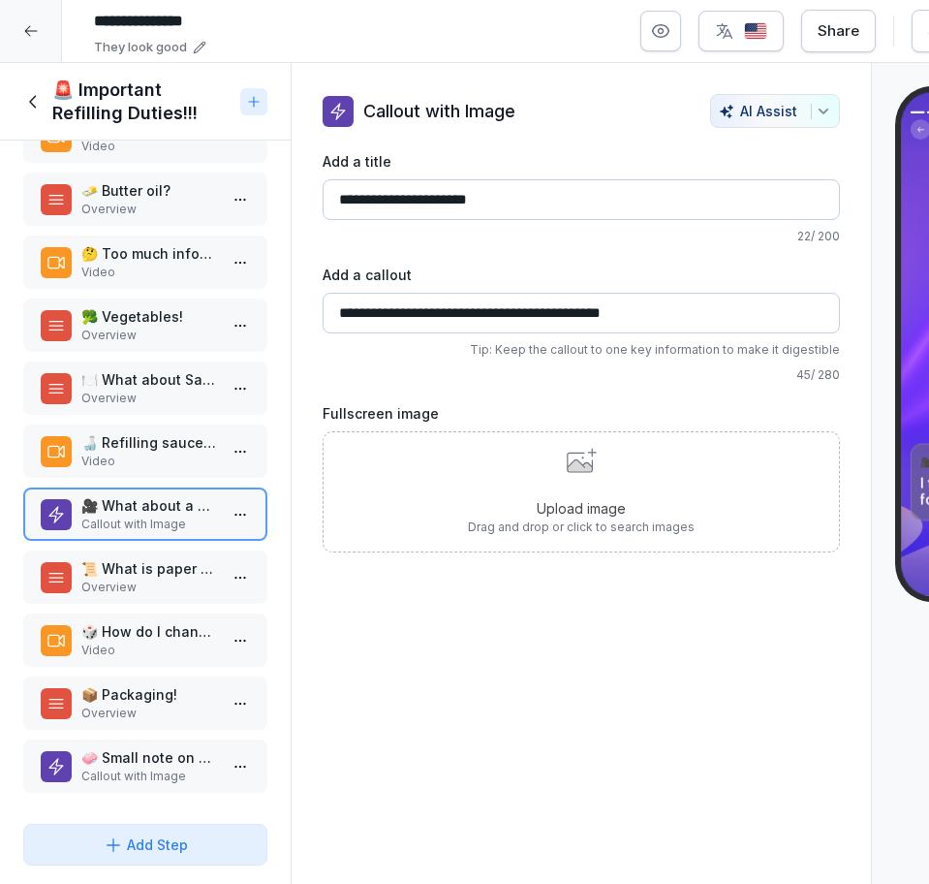
click at [133, 390] on p "Overview" at bounding box center [149, 398] width 136 height 17
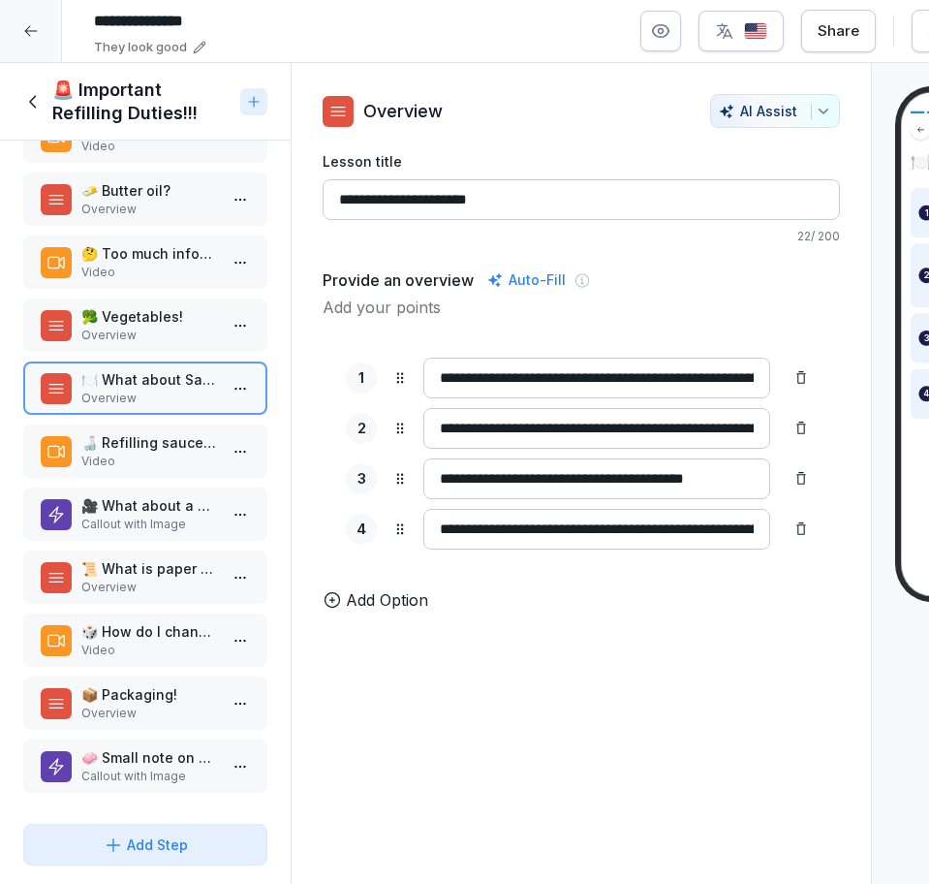
click at [144, 432] on p "🍶 Refilling sauce dispenser!" at bounding box center [149, 442] width 136 height 20
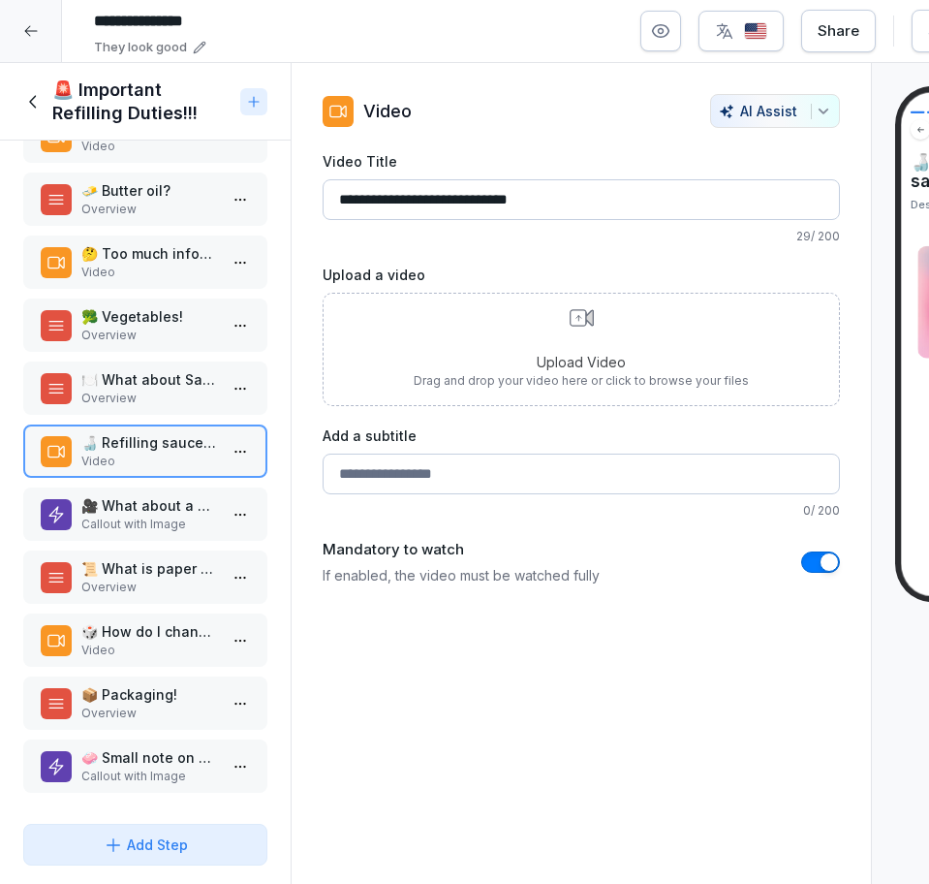
click at [184, 327] on p "Overview" at bounding box center [149, 335] width 136 height 17
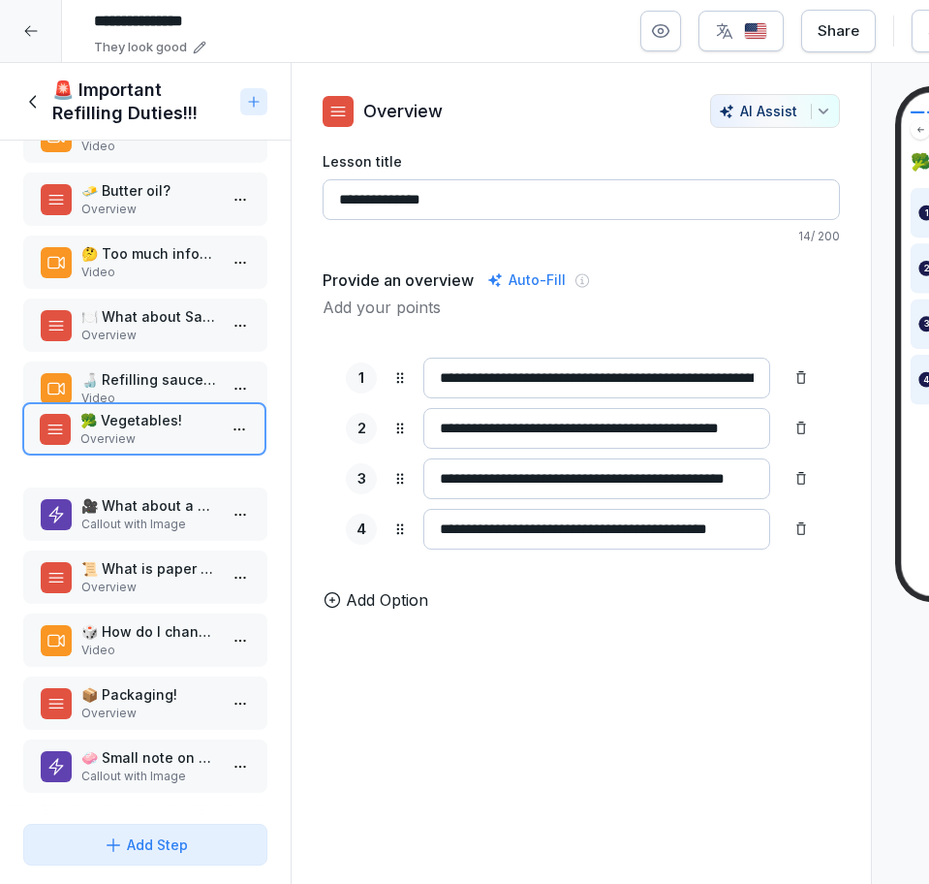
drag, startPoint x: 184, startPoint y: 310, endPoint x: 183, endPoint y: 416, distance: 105.6
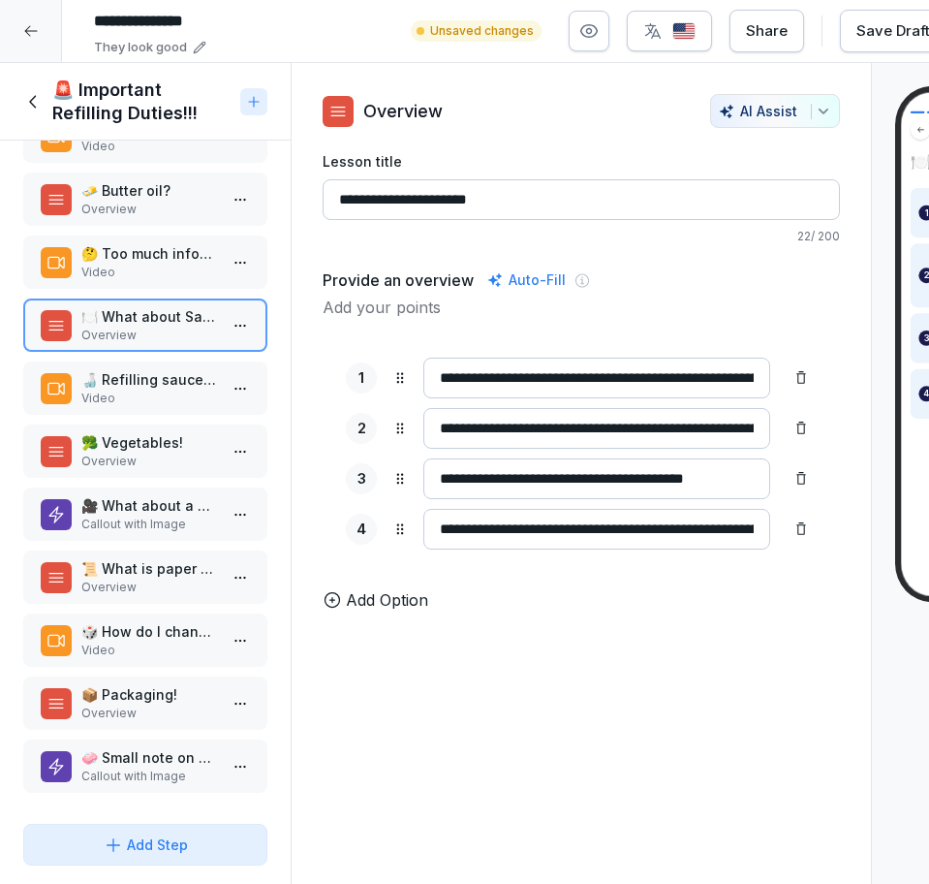
click at [164, 369] on p "🍶 Refilling sauce dispenser!" at bounding box center [149, 379] width 136 height 20
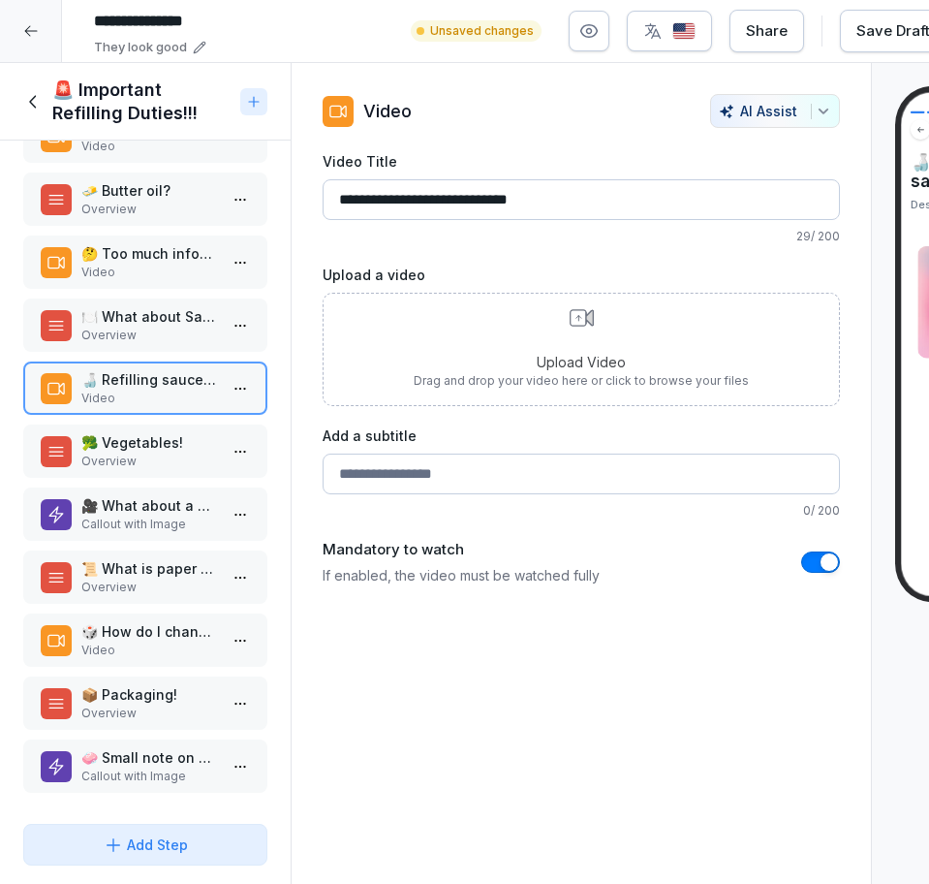
click at [156, 558] on p "📜 What is paper roll?" at bounding box center [149, 568] width 136 height 20
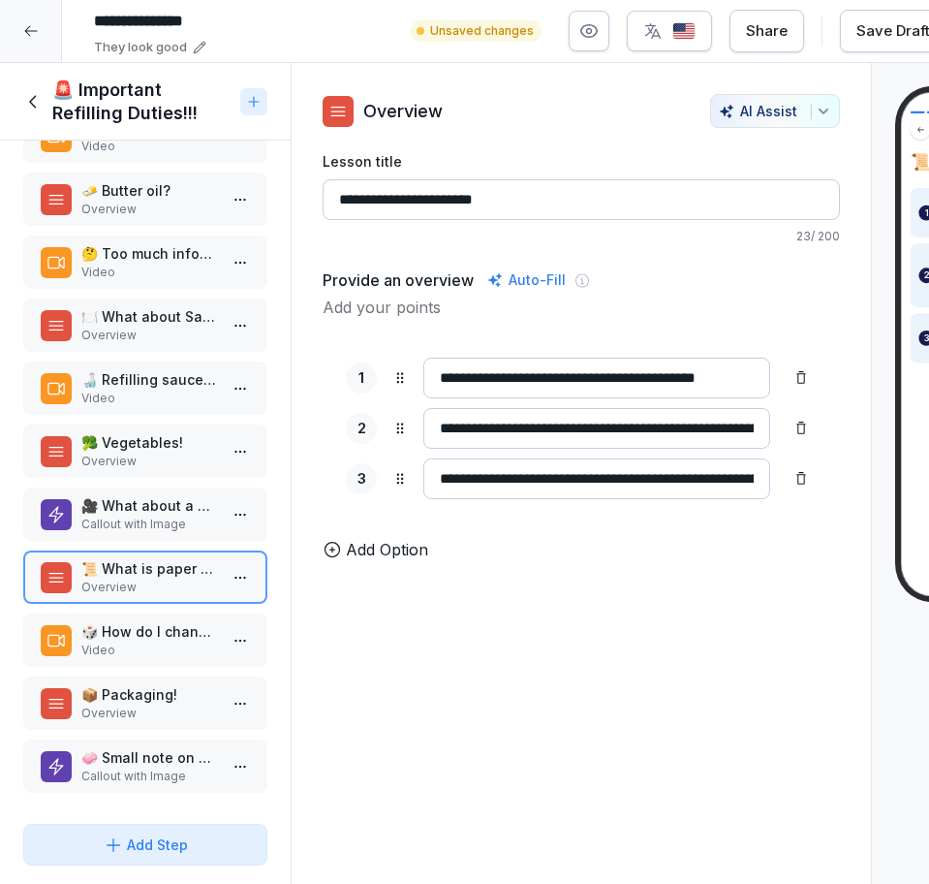
click at [136, 747] on p "🧼 Small note on Hygiene!!" at bounding box center [149, 757] width 136 height 20
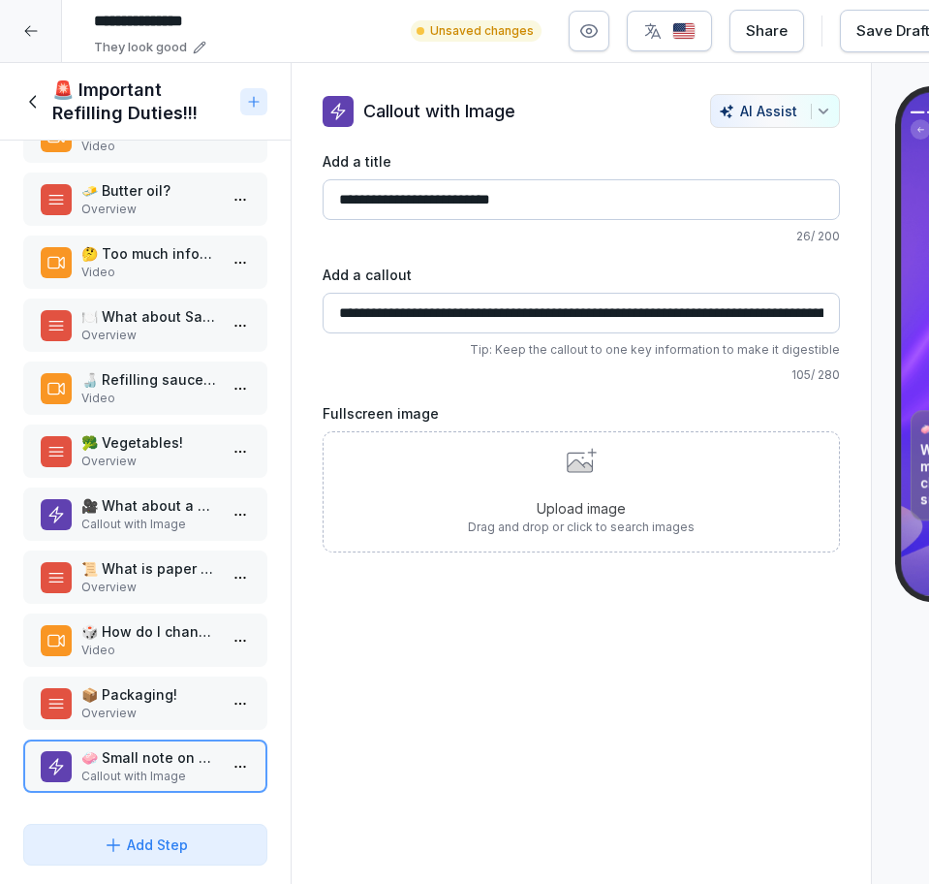
click at [48, 110] on div "🚨 Important Refilling Duties!!!" at bounding box center [127, 101] width 209 height 47
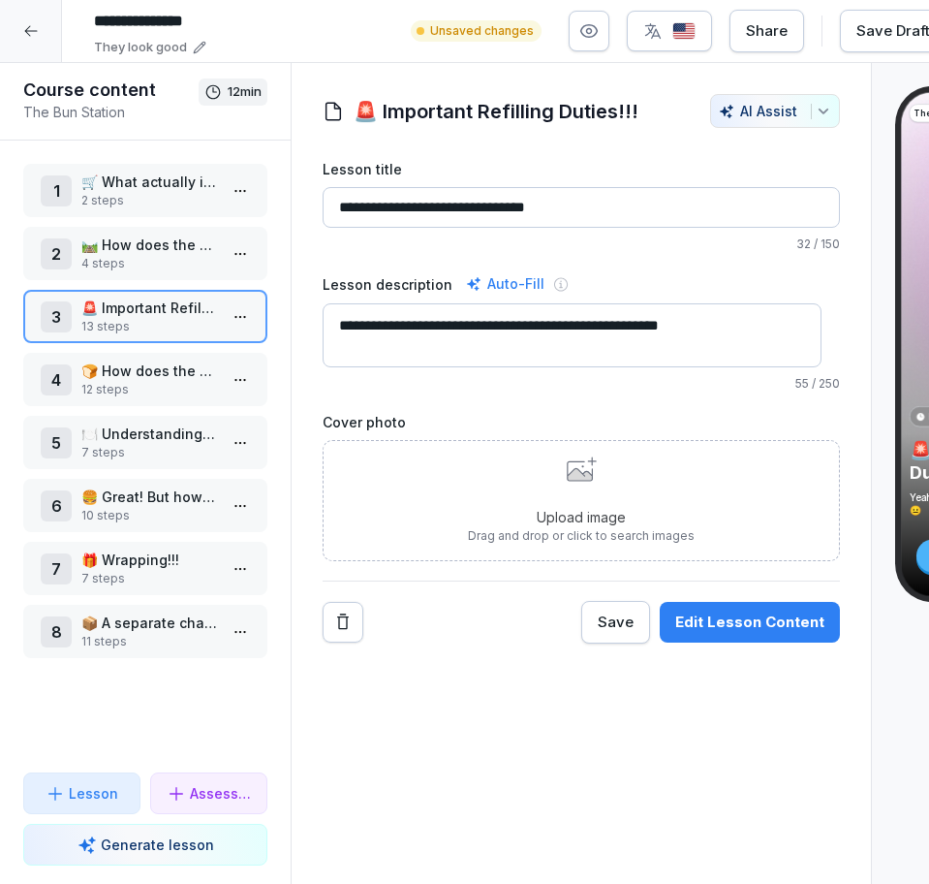
click at [131, 381] on p "12 steps" at bounding box center [149, 389] width 136 height 17
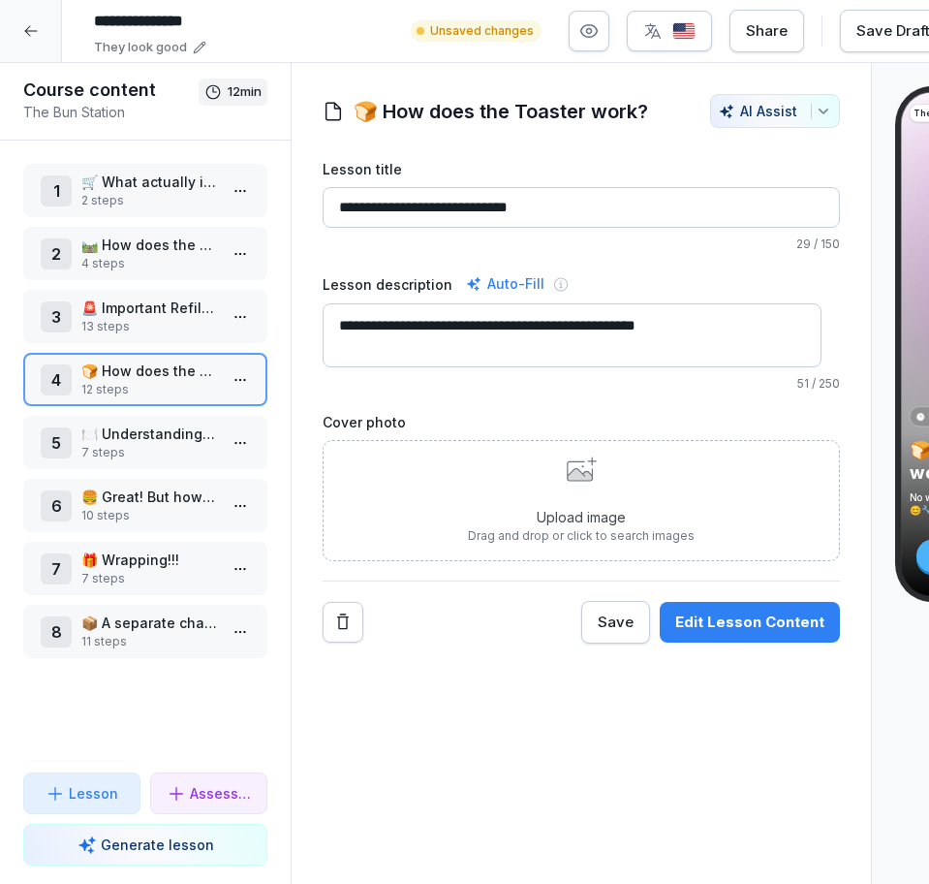
click at [15, 543] on div "1 🛒 What actually is the bun station?? 2 steps 2 🛤️ How does the station look? …" at bounding box center [145, 457] width 291 height 632
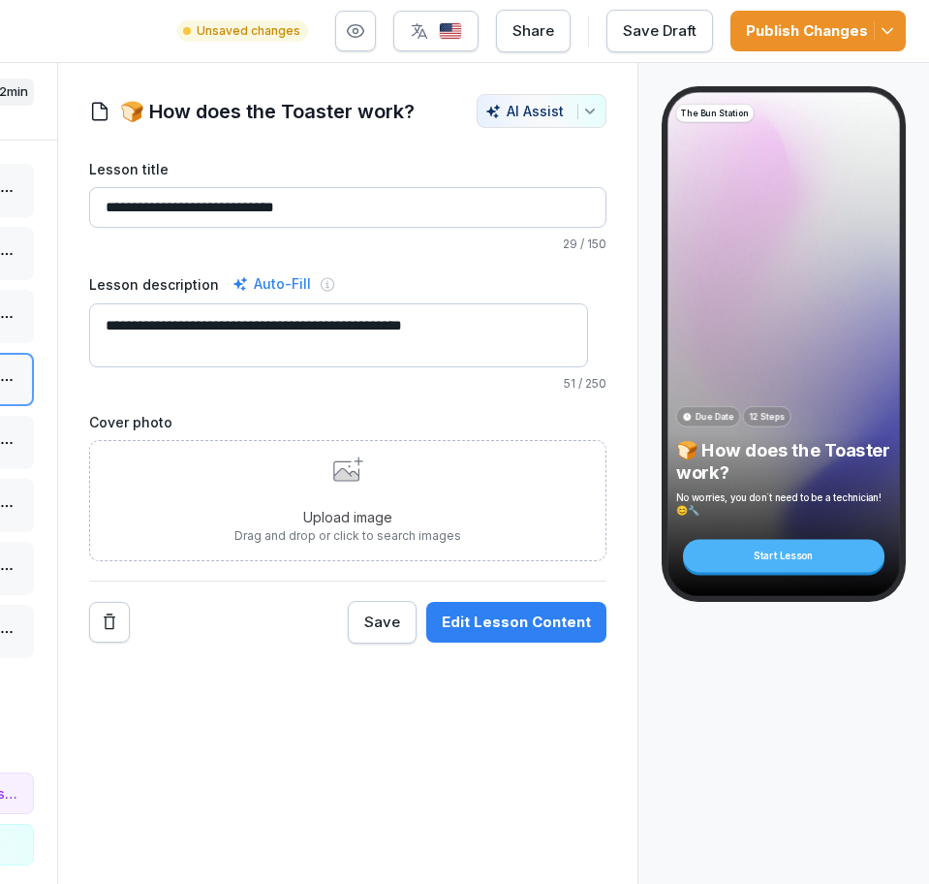
click at [546, 610] on button "Edit Lesson Content" at bounding box center [516, 622] width 180 height 41
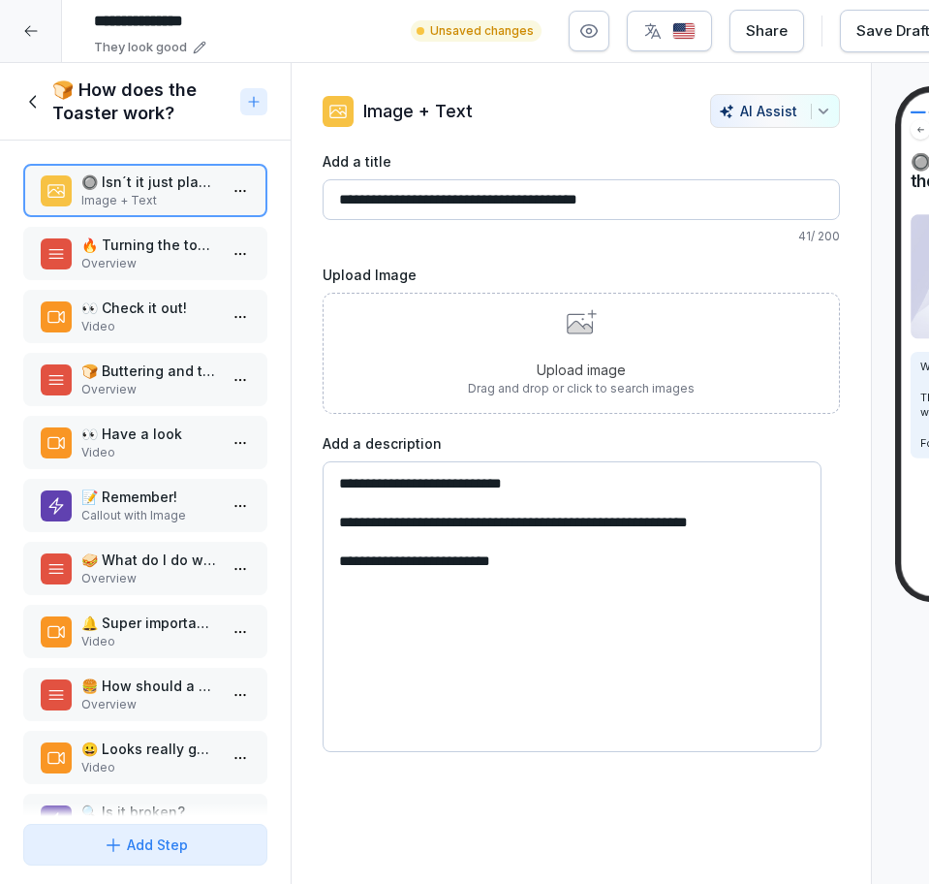
click at [123, 257] on p "Overview" at bounding box center [149, 263] width 136 height 17
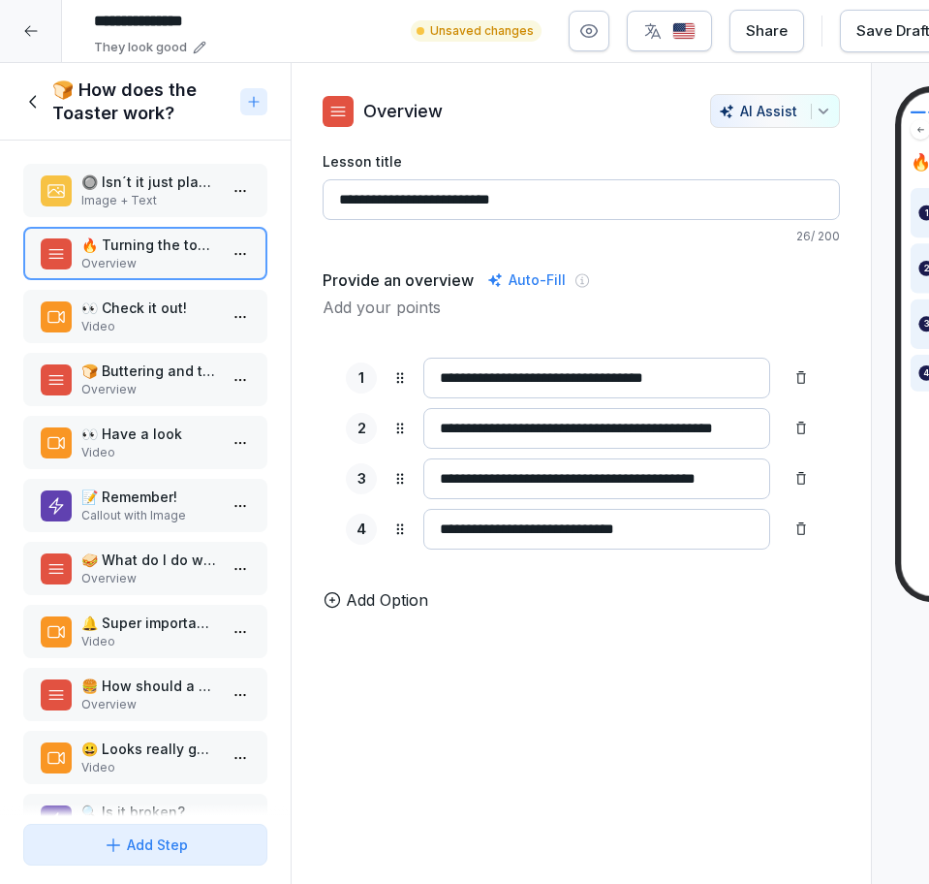
click at [134, 310] on p "👀 Check it out!" at bounding box center [149, 308] width 136 height 20
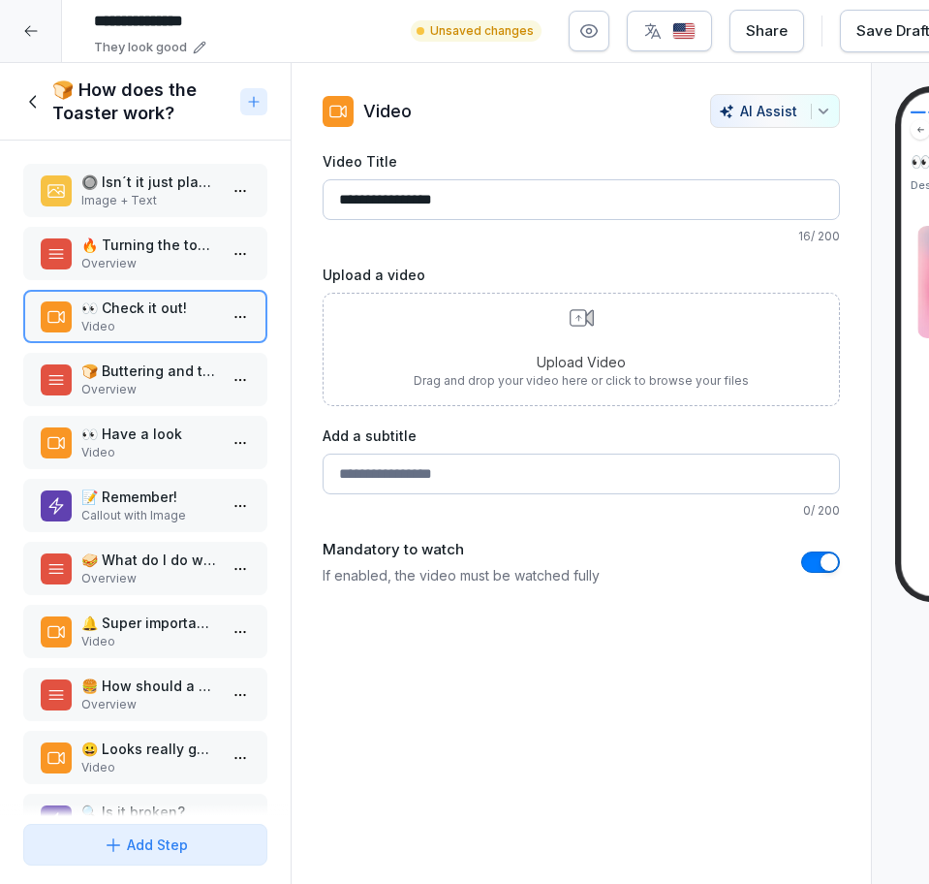
click at [108, 381] on p "Overview" at bounding box center [149, 389] width 136 height 17
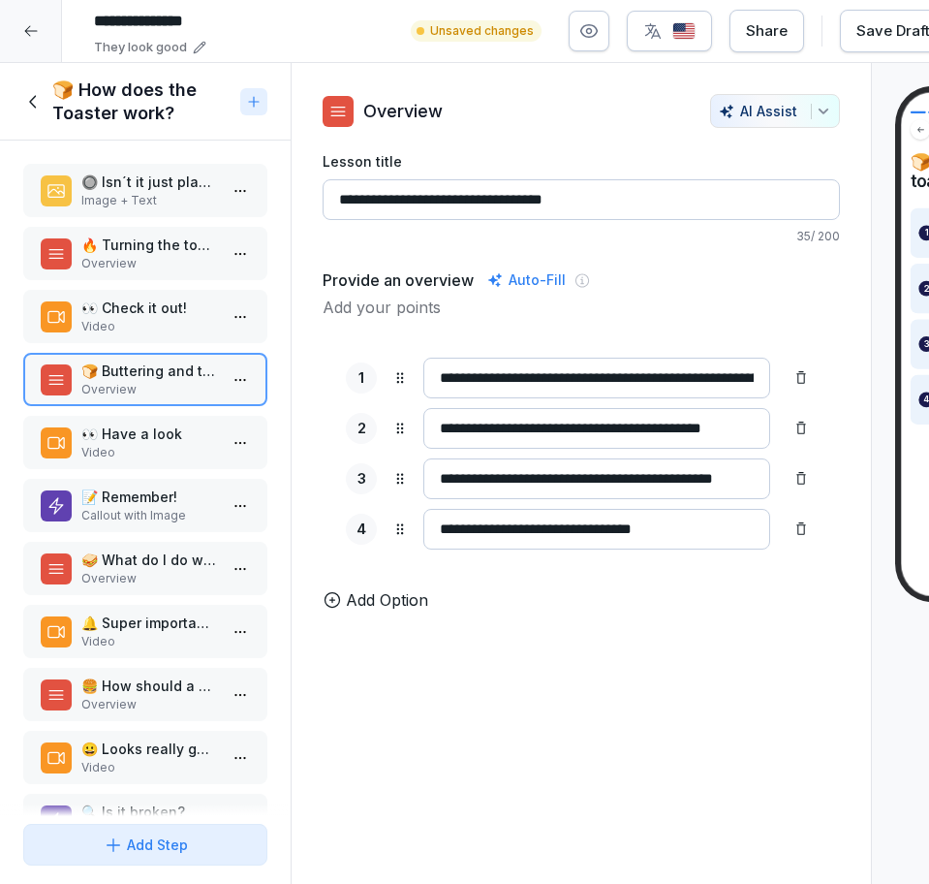
click at [154, 502] on p "📝 Remember!" at bounding box center [149, 496] width 136 height 20
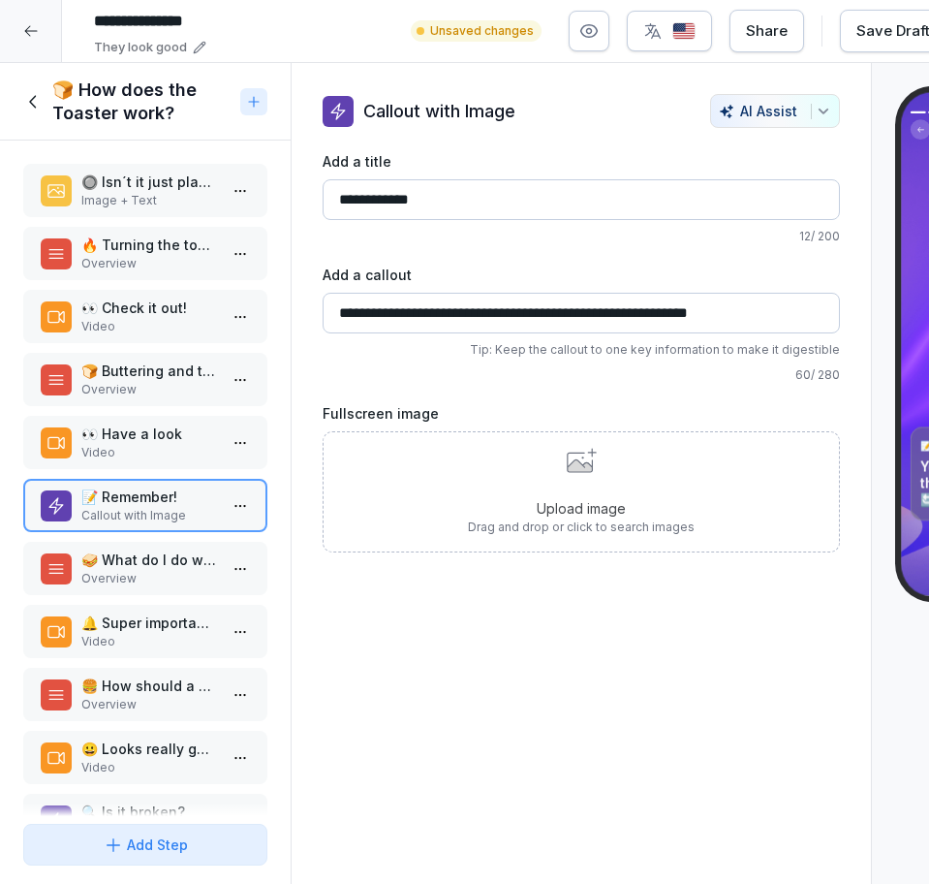
click at [118, 571] on p "Overview" at bounding box center [149, 578] width 136 height 17
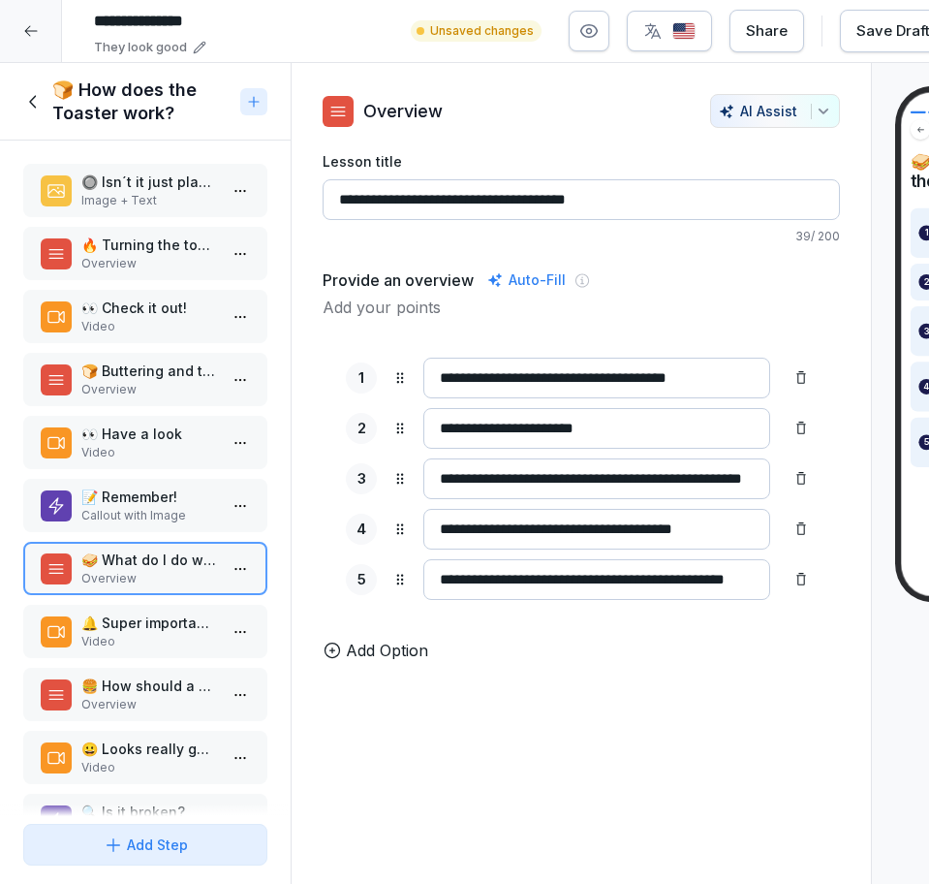
click at [120, 634] on p "Video" at bounding box center [149, 641] width 136 height 17
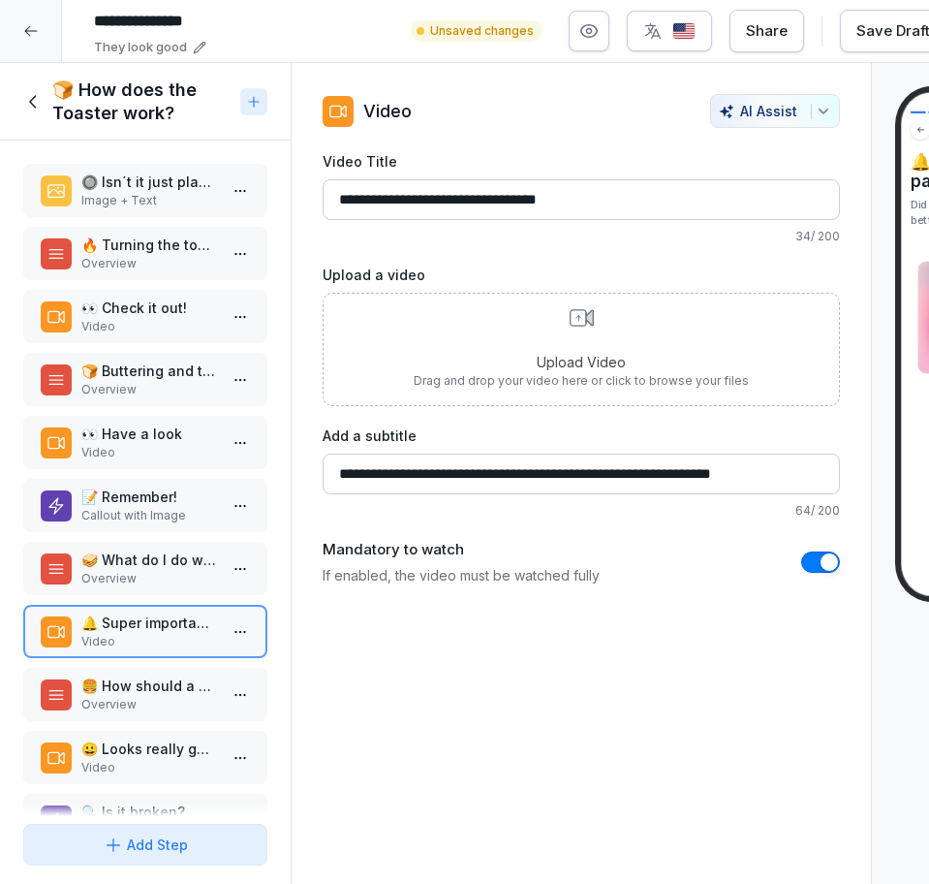
scroll to position [136, 0]
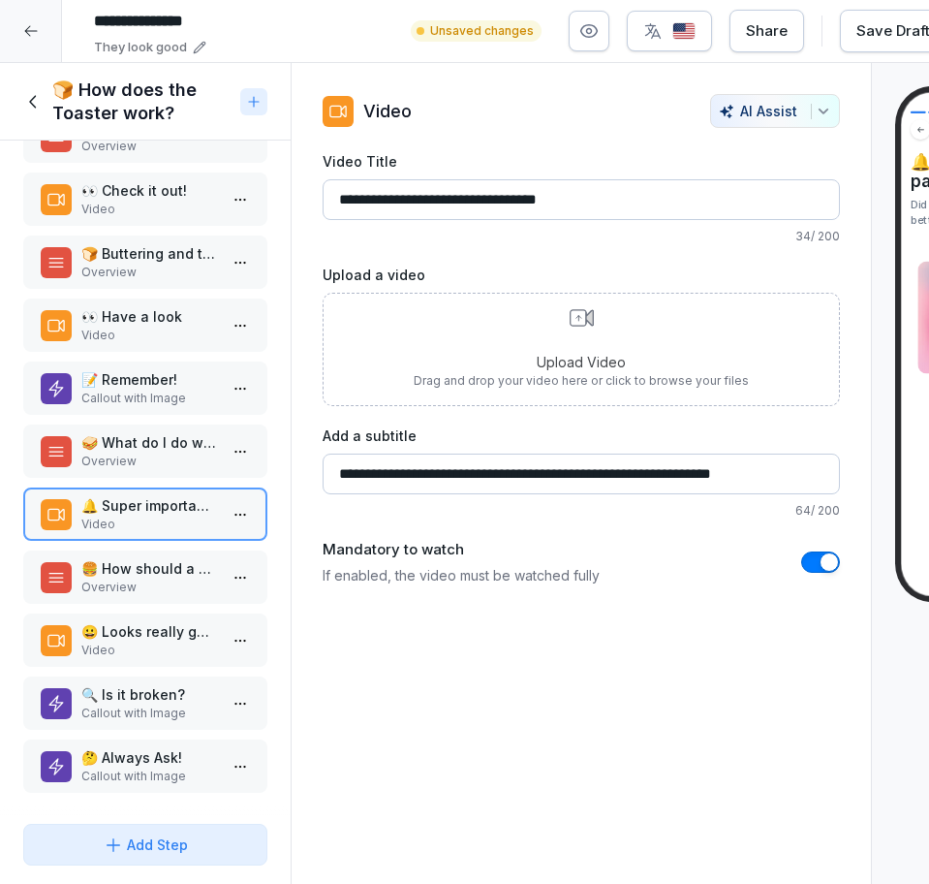
click at [134, 579] on p "Overview" at bounding box center [149, 587] width 136 height 17
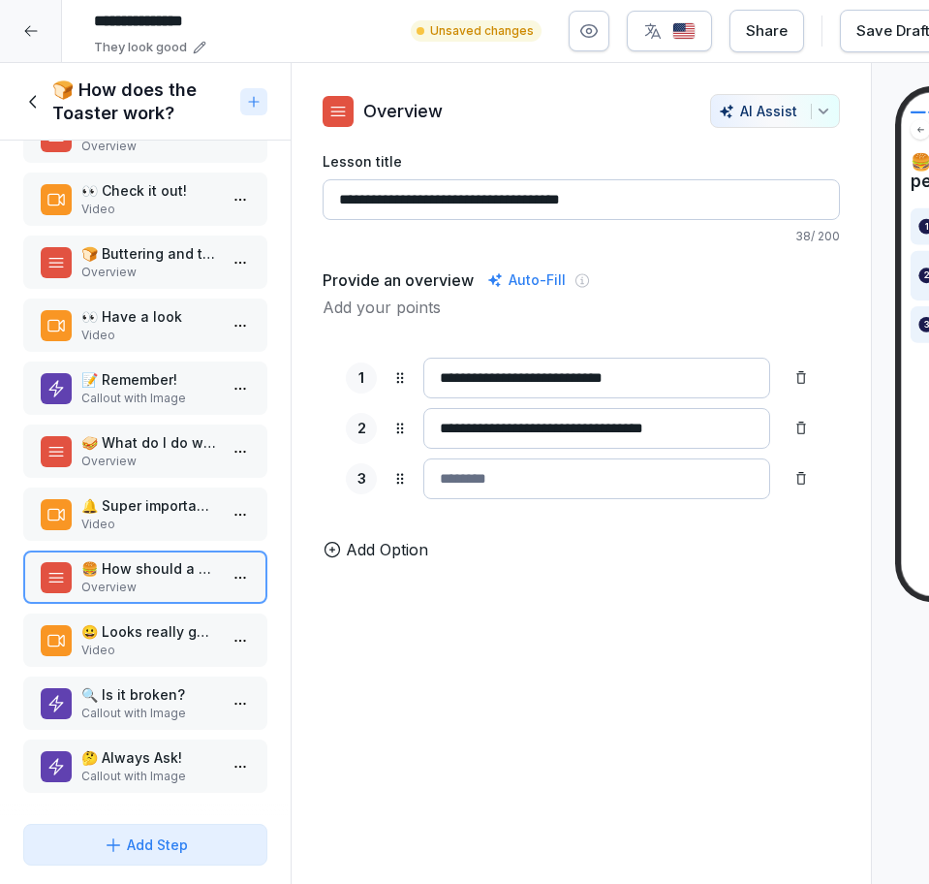
click at [161, 516] on p "Video" at bounding box center [149, 524] width 136 height 17
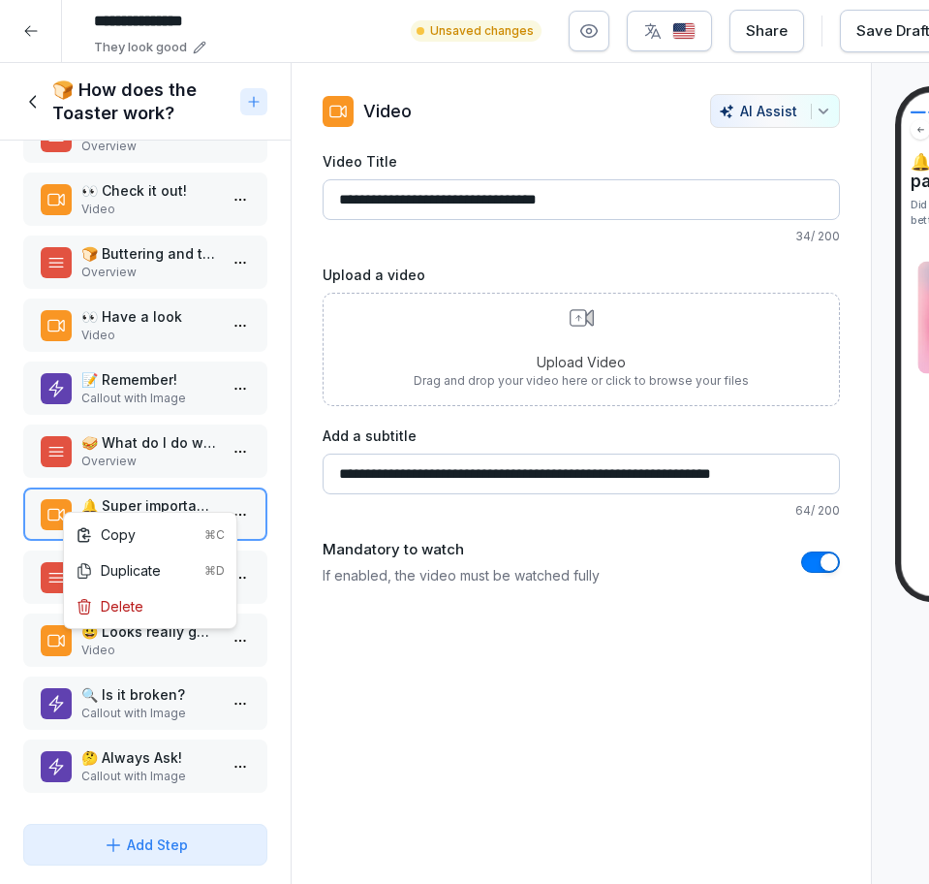
click at [234, 498] on html "**********" at bounding box center [464, 442] width 929 height 884
click at [171, 423] on html "**********" at bounding box center [464, 442] width 929 height 884
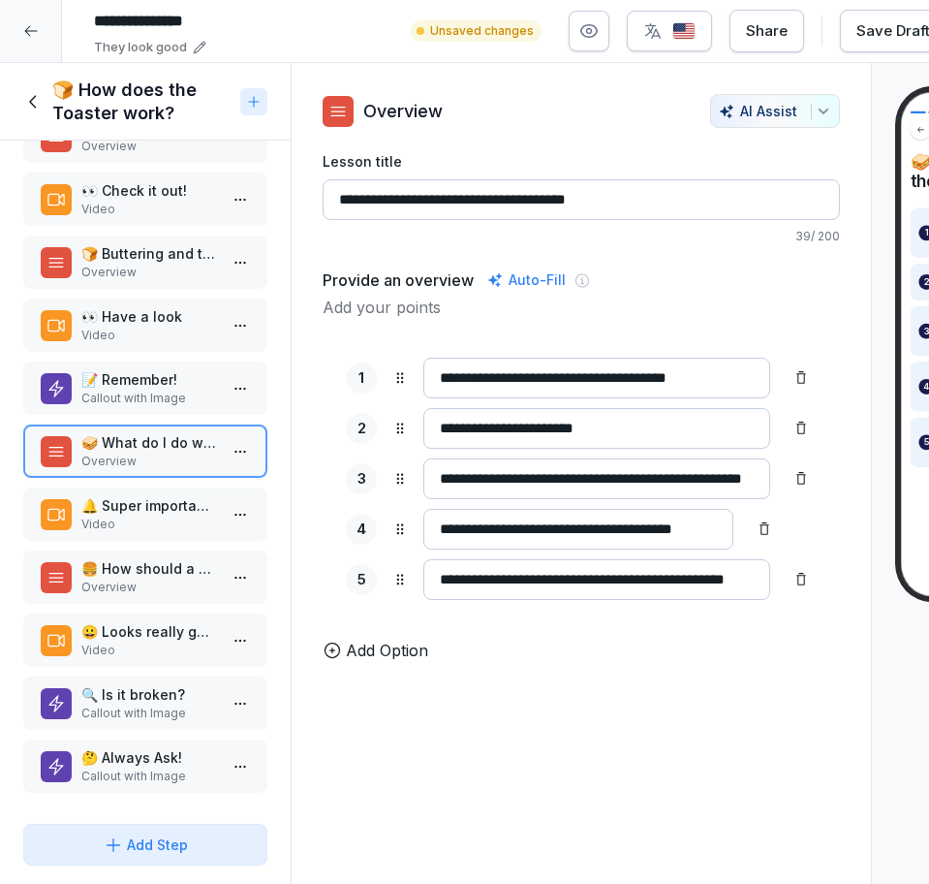
scroll to position [0, 75]
click at [230, 502] on html "**********" at bounding box center [464, 442] width 929 height 884
click at [206, 598] on div "Delete" at bounding box center [150, 606] width 165 height 36
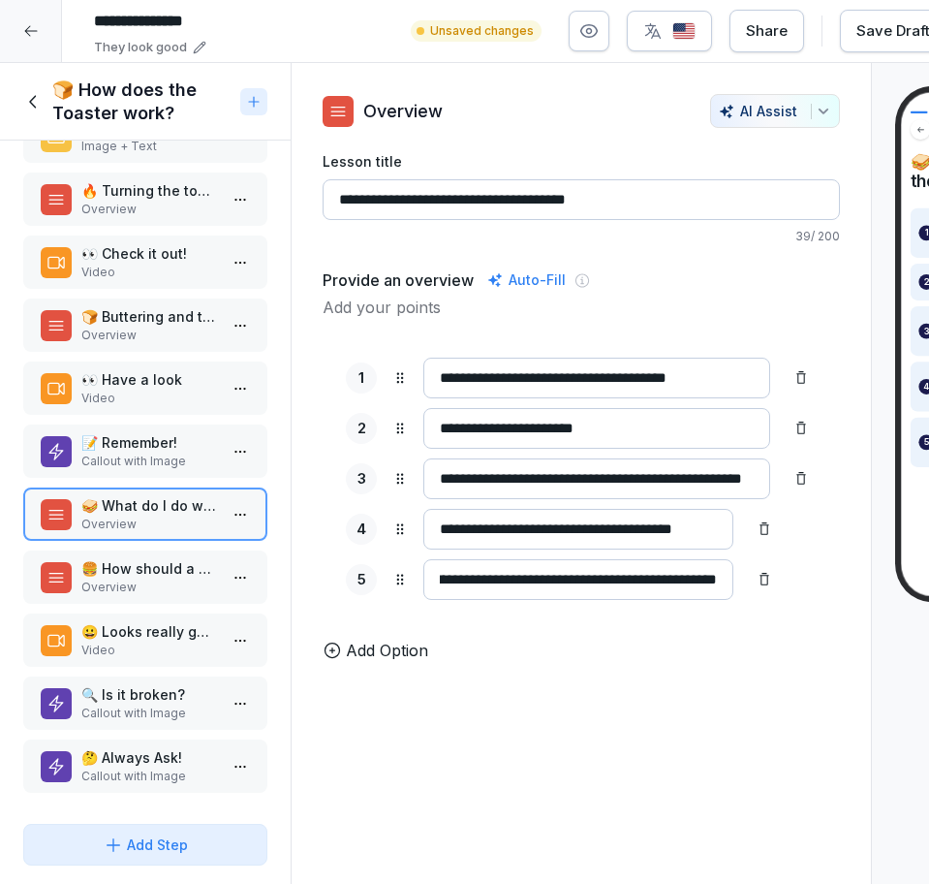
scroll to position [73, 0]
click at [186, 558] on p "🍔 How should a perfect bun look like?" at bounding box center [149, 568] width 136 height 20
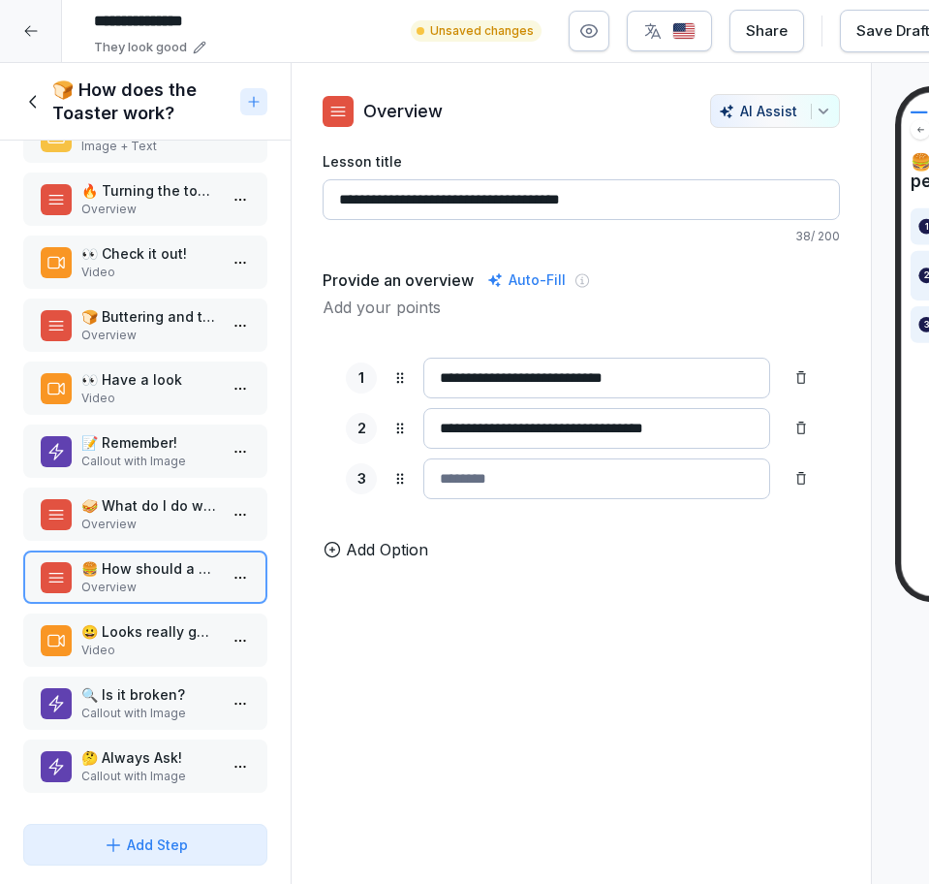
click at [794, 484] on icon at bounding box center [802, 479] width 16 height 16
